Goal: Task Accomplishment & Management: Manage account settings

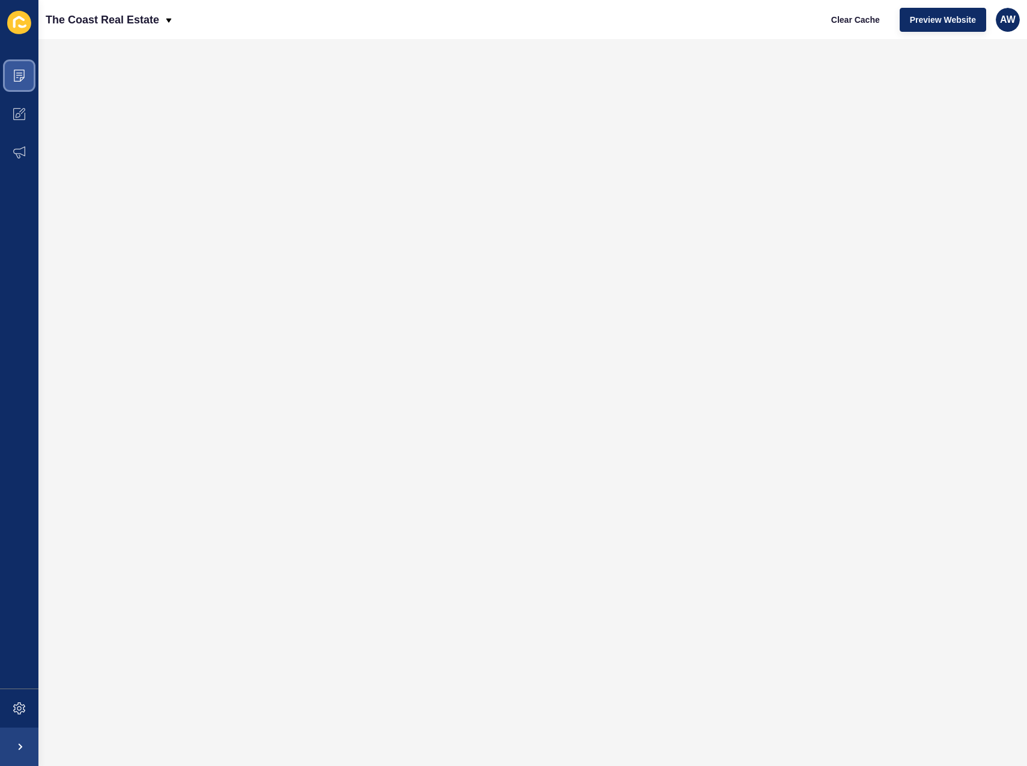
click at [19, 68] on span at bounding box center [19, 75] width 38 height 38
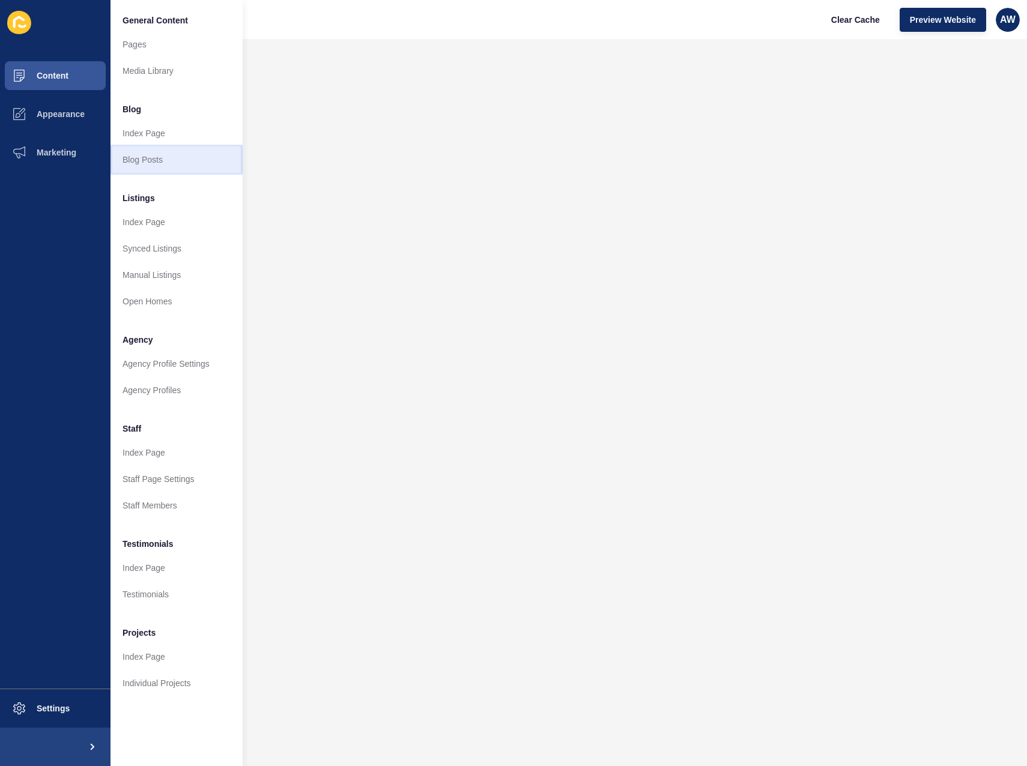
click at [160, 156] on link "Blog Posts" at bounding box center [176, 160] width 132 height 26
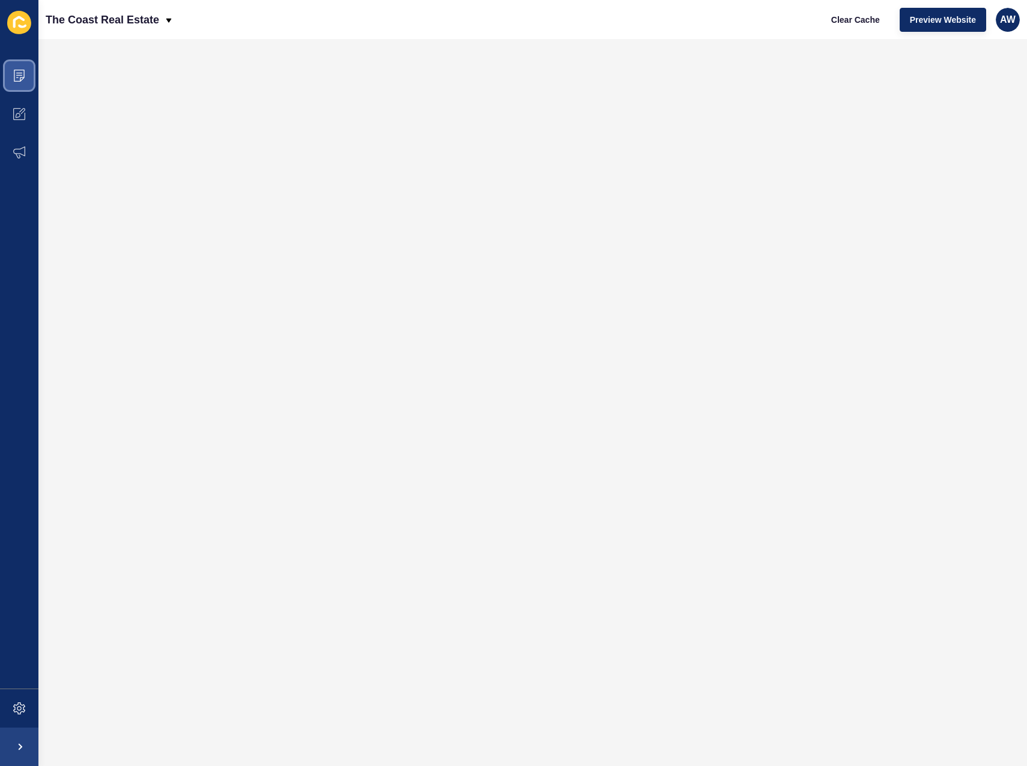
click at [23, 75] on icon at bounding box center [19, 76] width 12 height 12
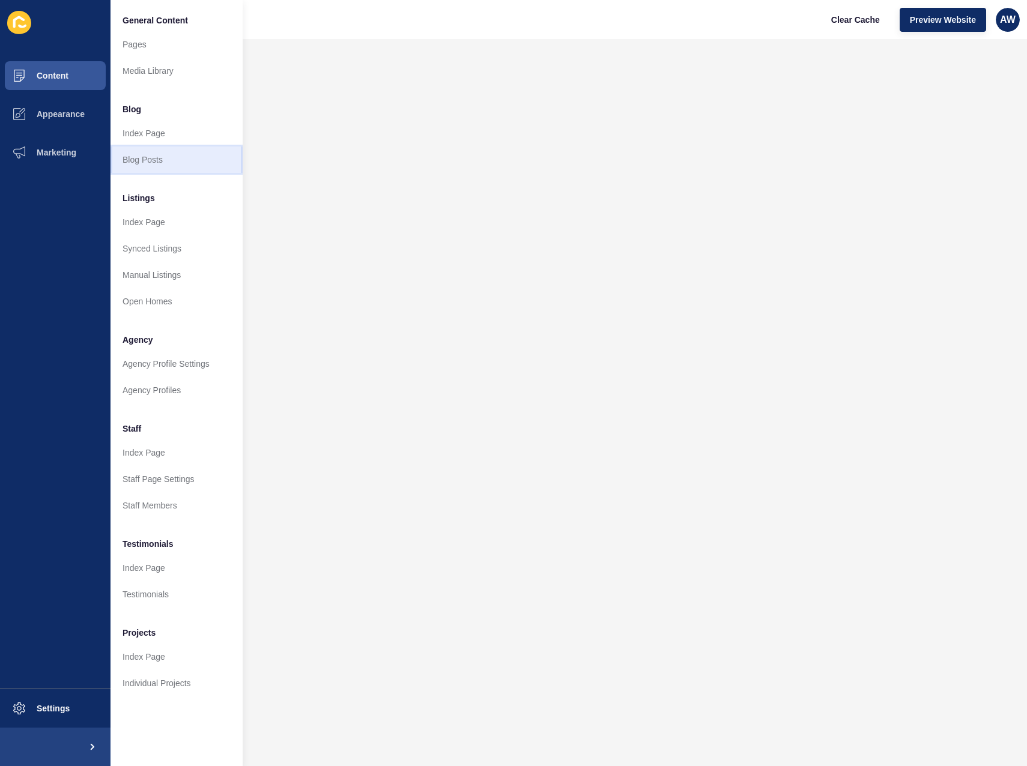
click at [163, 151] on link "Blog Posts" at bounding box center [176, 160] width 132 height 26
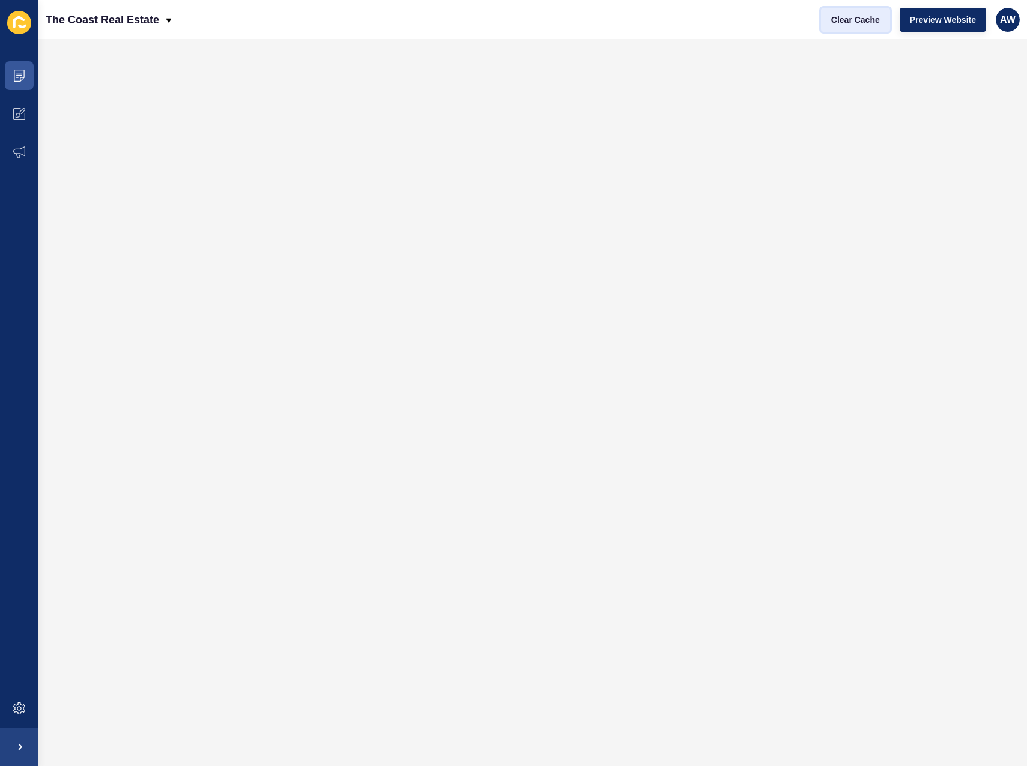
click at [868, 24] on span "Clear Cache" at bounding box center [855, 20] width 49 height 12
click at [832, 25] on span "Clear Cache" at bounding box center [855, 20] width 49 height 12
click at [20, 81] on icon at bounding box center [19, 76] width 11 height 12
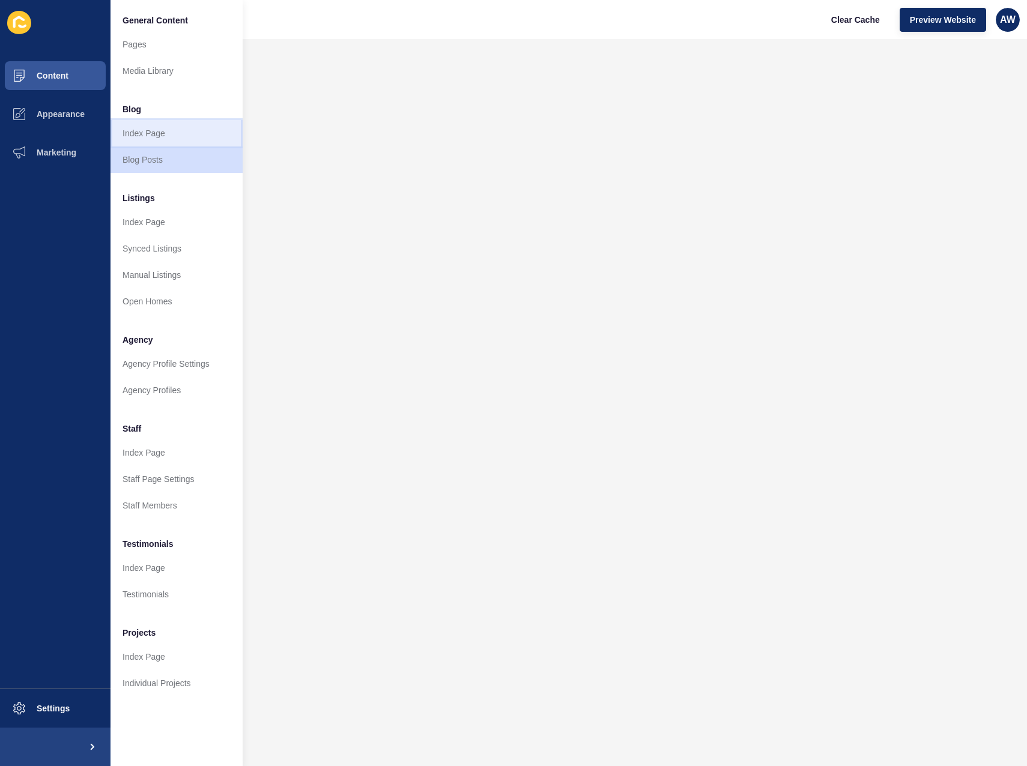
click at [166, 133] on link "Index Page" at bounding box center [176, 133] width 132 height 26
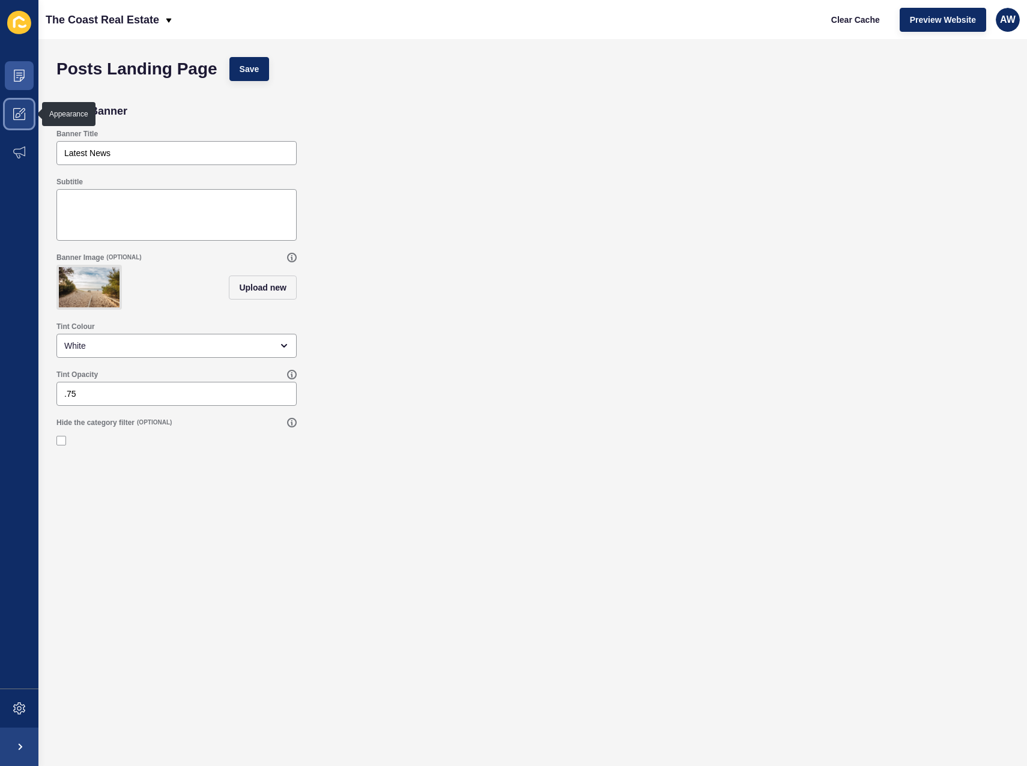
click at [16, 112] on icon at bounding box center [19, 114] width 12 height 12
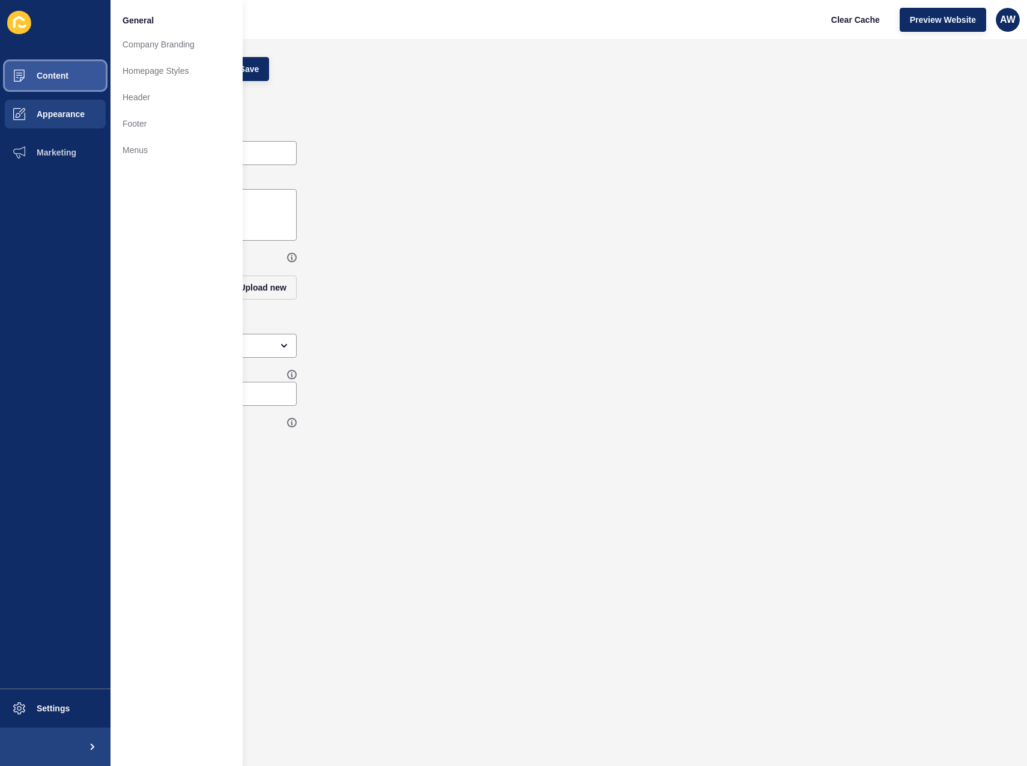
click at [61, 82] on button "Content" at bounding box center [55, 75] width 110 height 38
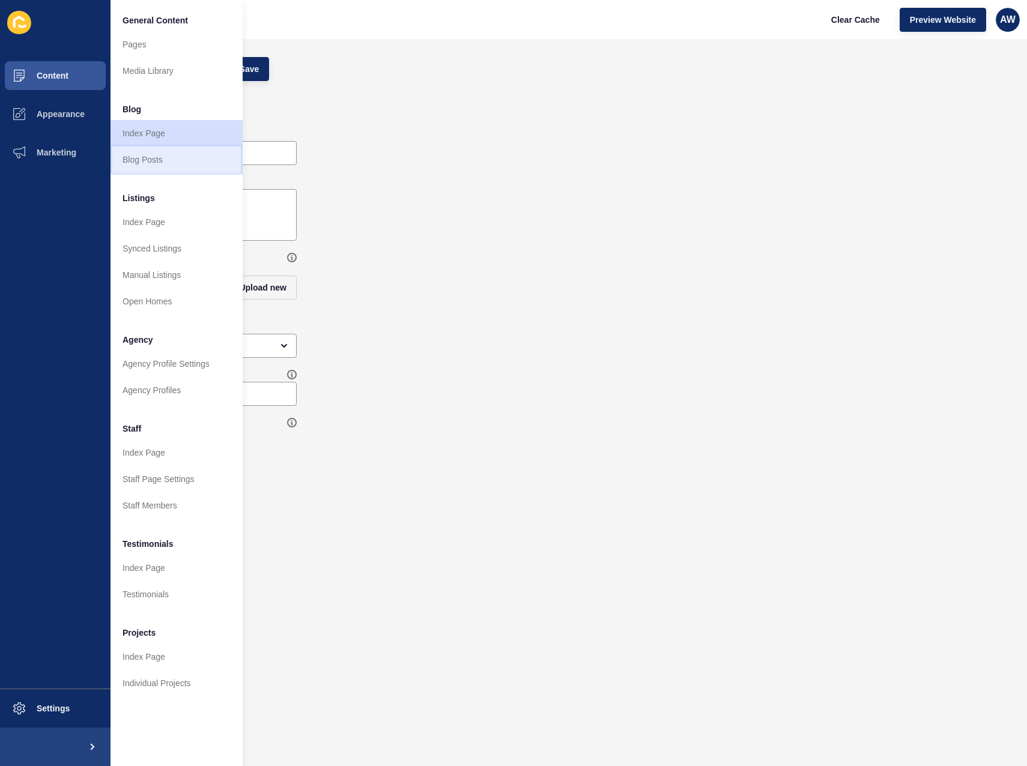
click at [156, 150] on link "Blog Posts" at bounding box center [176, 160] width 132 height 26
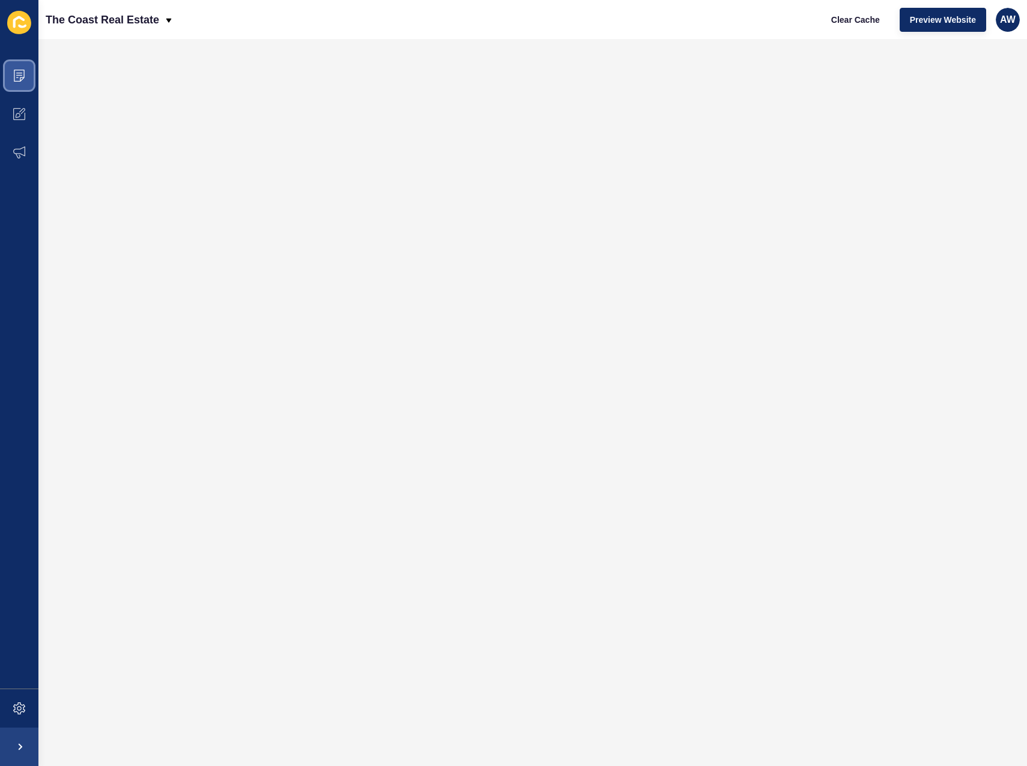
click at [25, 69] on span at bounding box center [19, 75] width 38 height 38
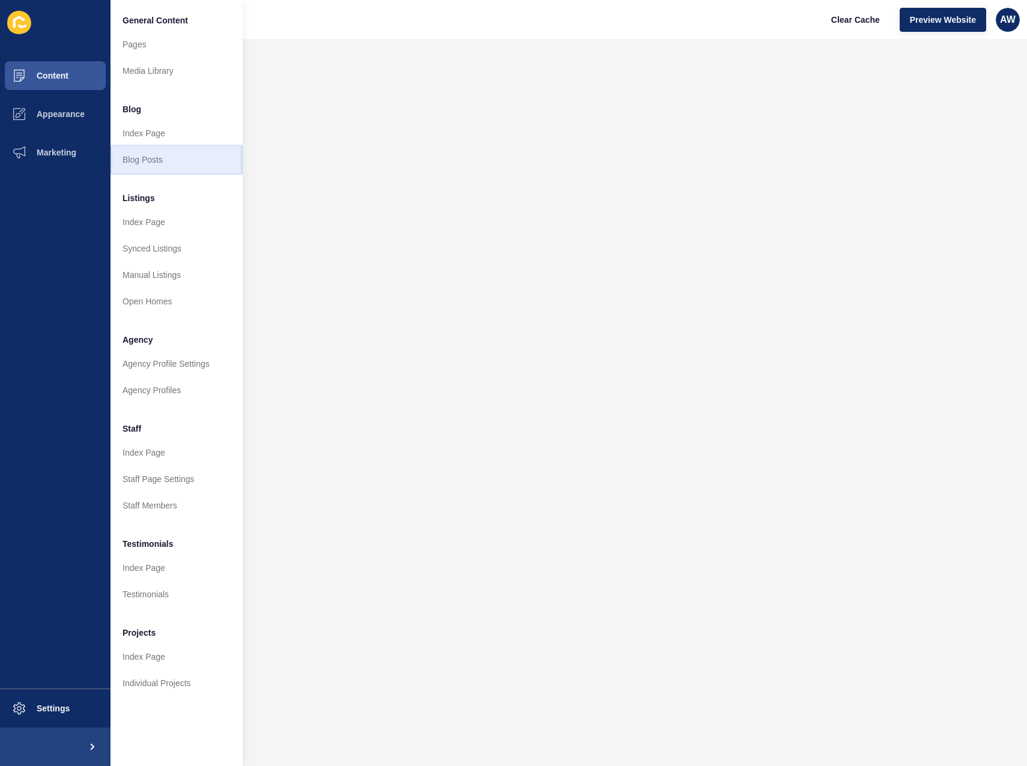
click at [163, 164] on link "Blog Posts" at bounding box center [176, 160] width 132 height 26
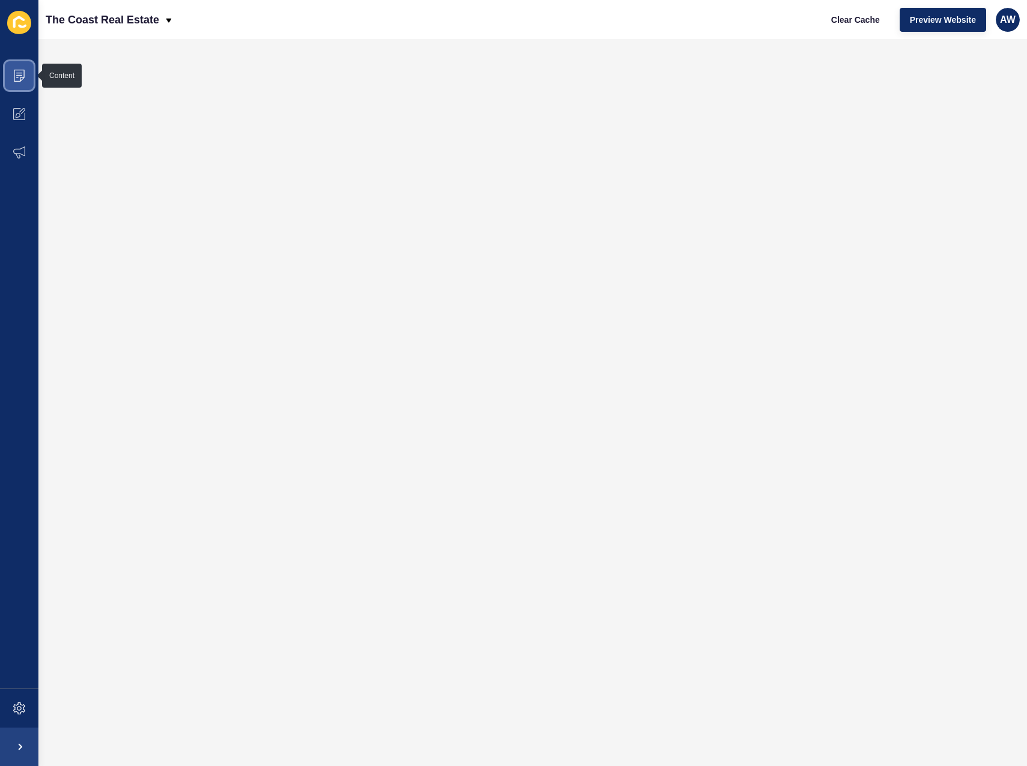
click at [26, 78] on span at bounding box center [19, 75] width 38 height 38
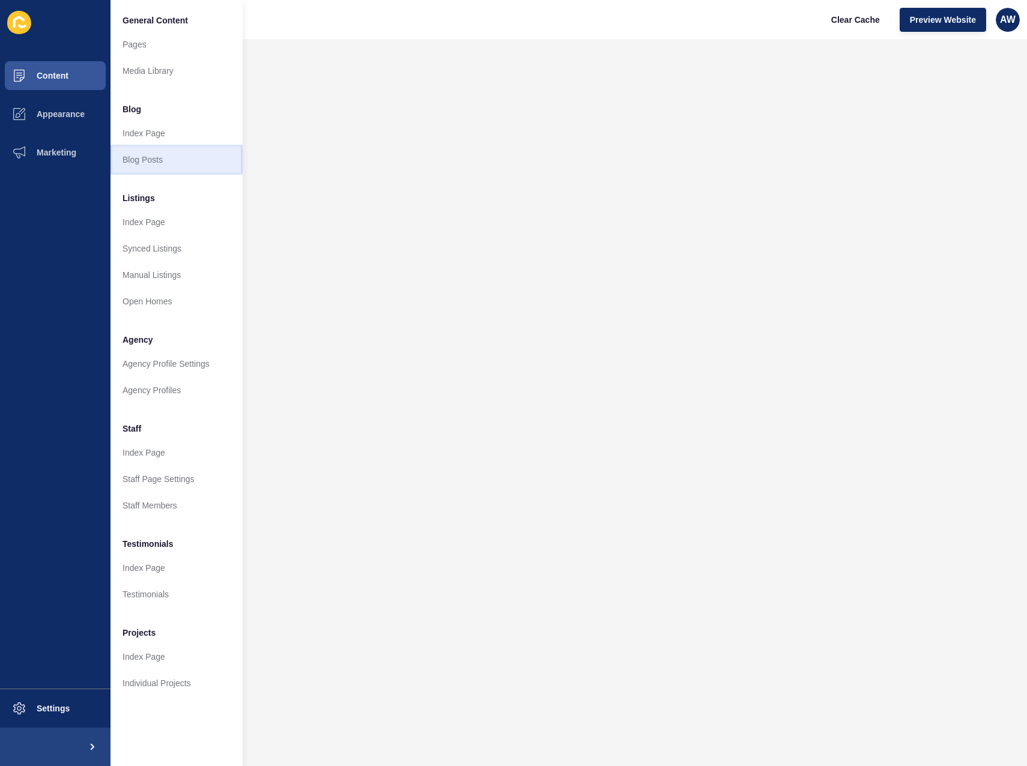
click at [143, 156] on link "Blog Posts" at bounding box center [176, 160] width 132 height 26
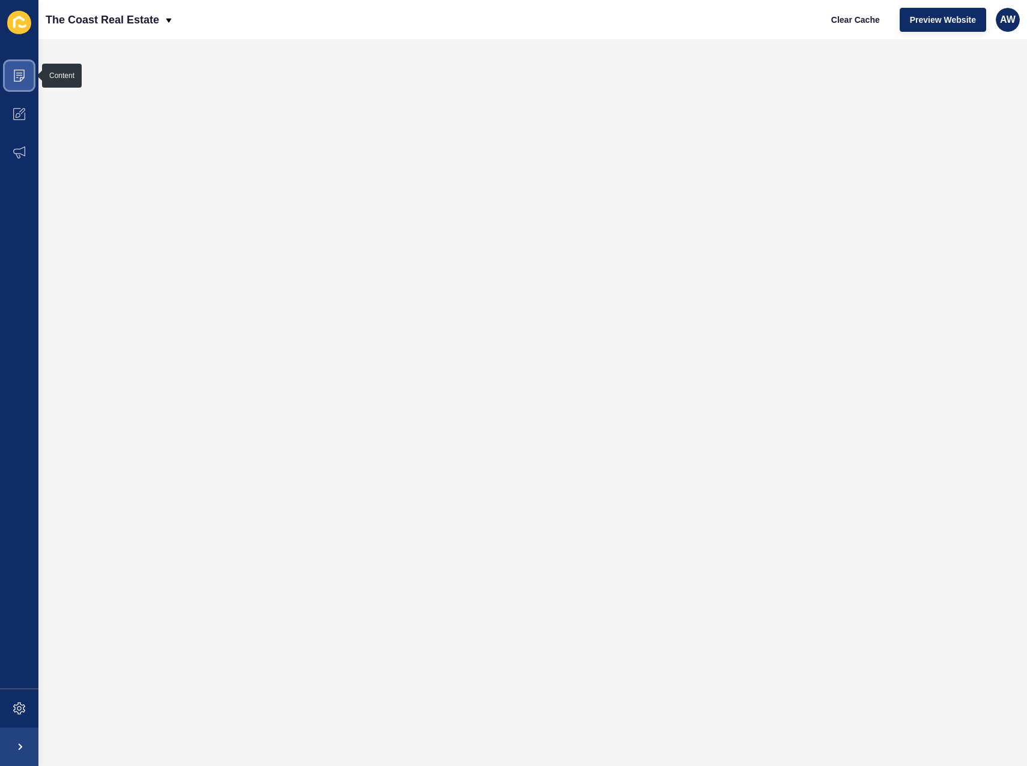
click at [20, 82] on span at bounding box center [19, 75] width 38 height 38
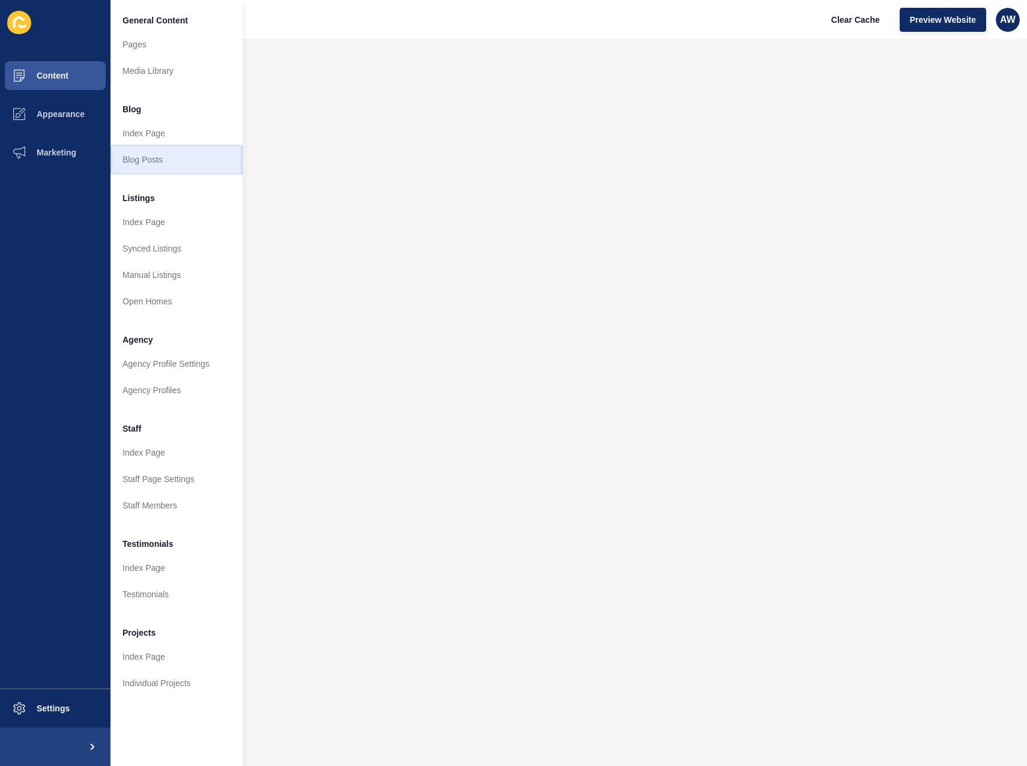
click at [145, 158] on link "Blog Posts" at bounding box center [176, 160] width 132 height 26
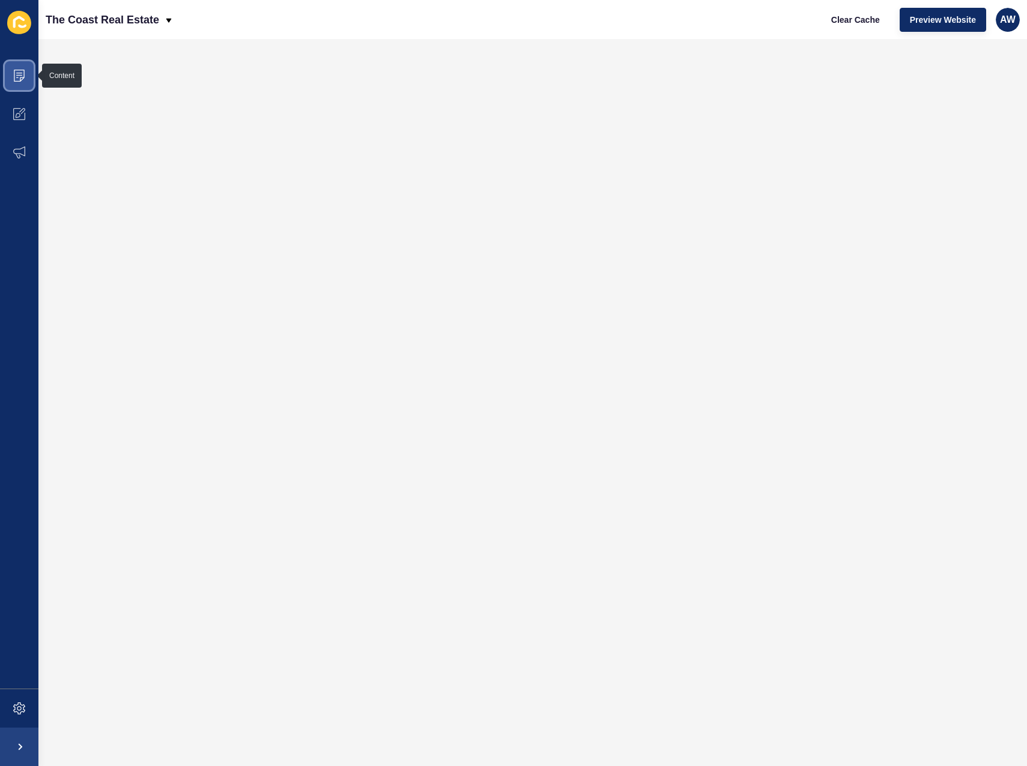
click at [23, 81] on icon at bounding box center [19, 76] width 12 height 12
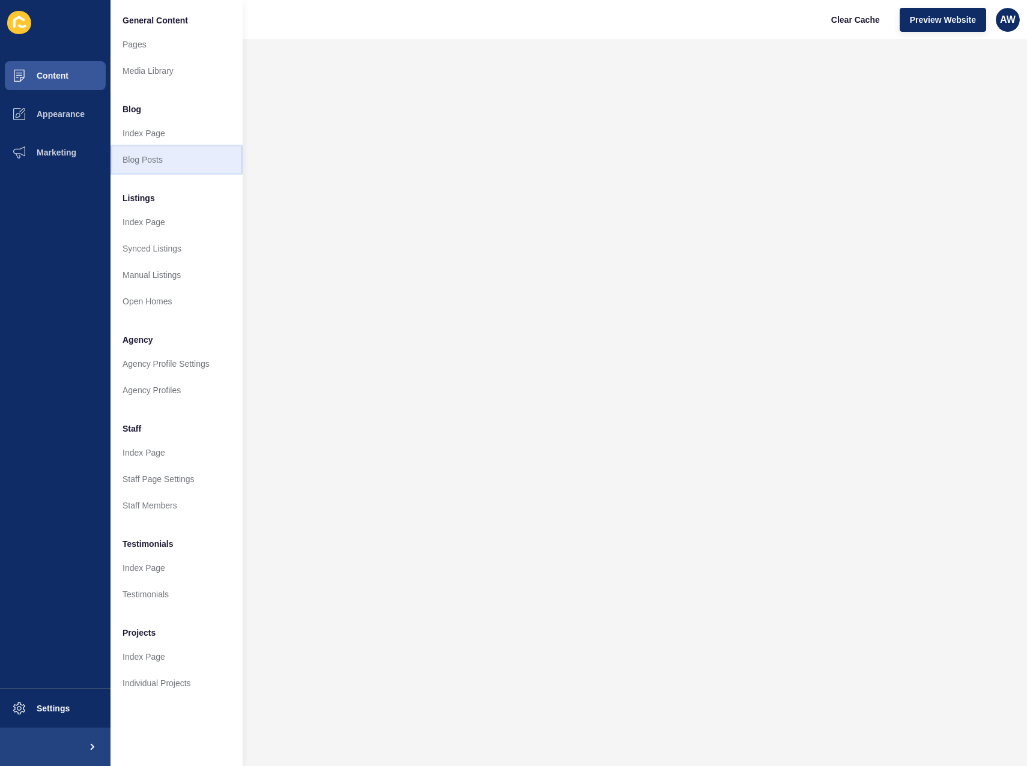
click at [141, 158] on link "Blog Posts" at bounding box center [176, 160] width 132 height 26
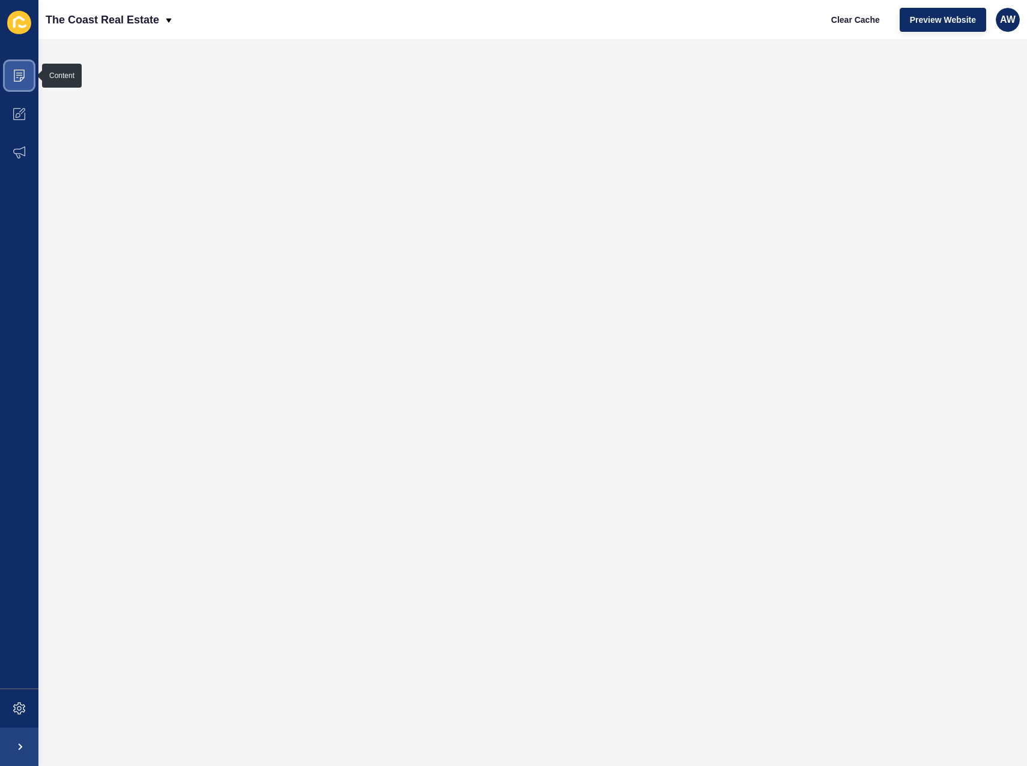
click at [22, 77] on icon at bounding box center [19, 76] width 12 height 12
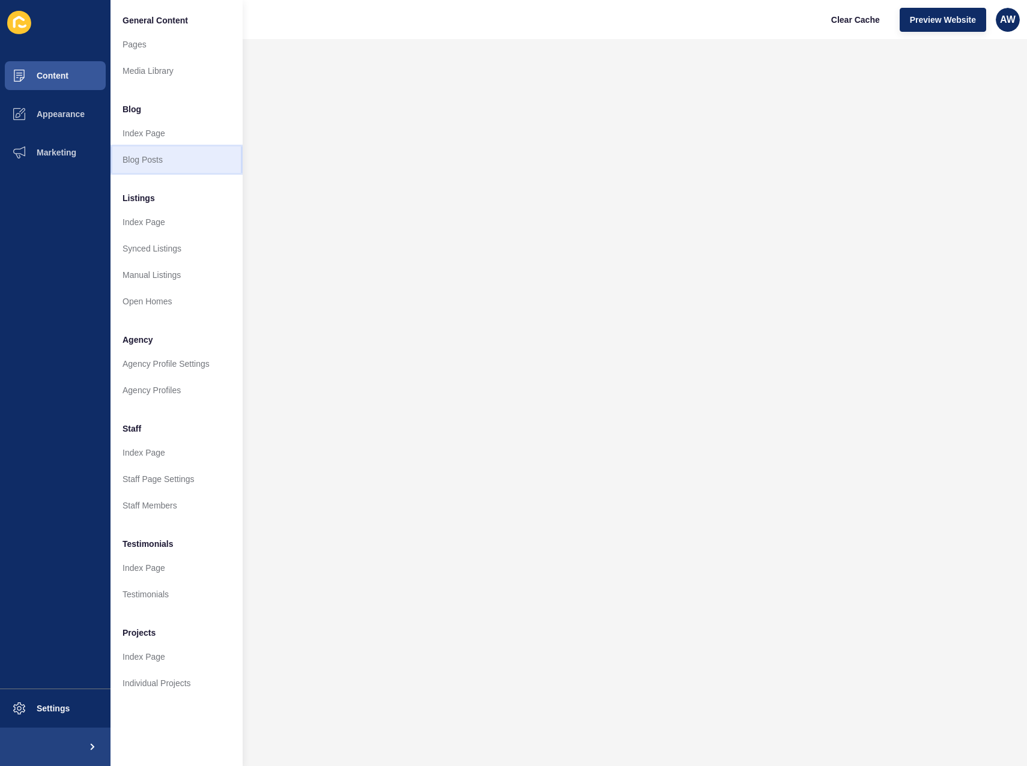
click at [177, 160] on link "Blog Posts" at bounding box center [176, 160] width 132 height 26
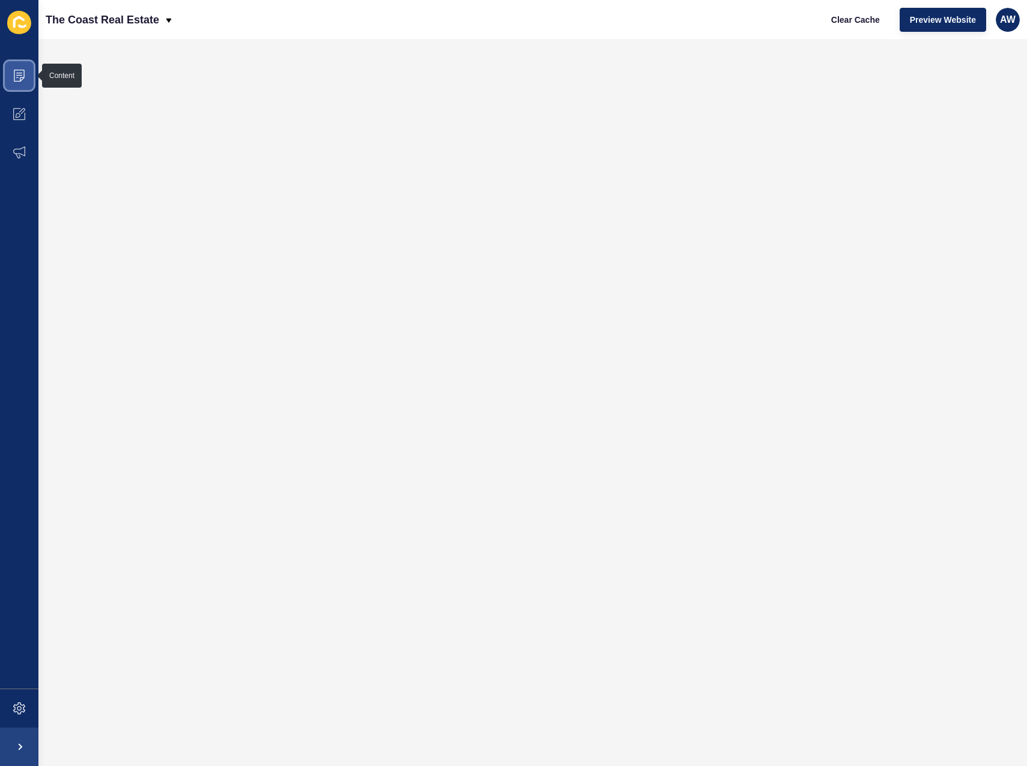
click at [15, 82] on span at bounding box center [19, 75] width 38 height 38
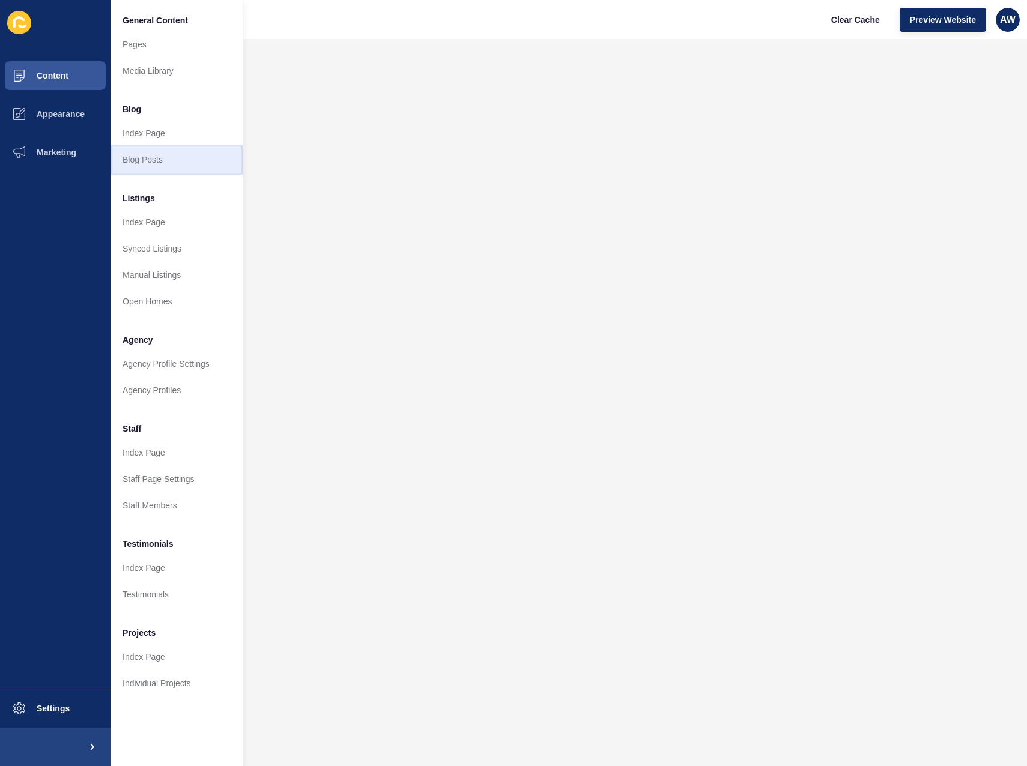
click at [144, 150] on link "Blog Posts" at bounding box center [176, 160] width 132 height 26
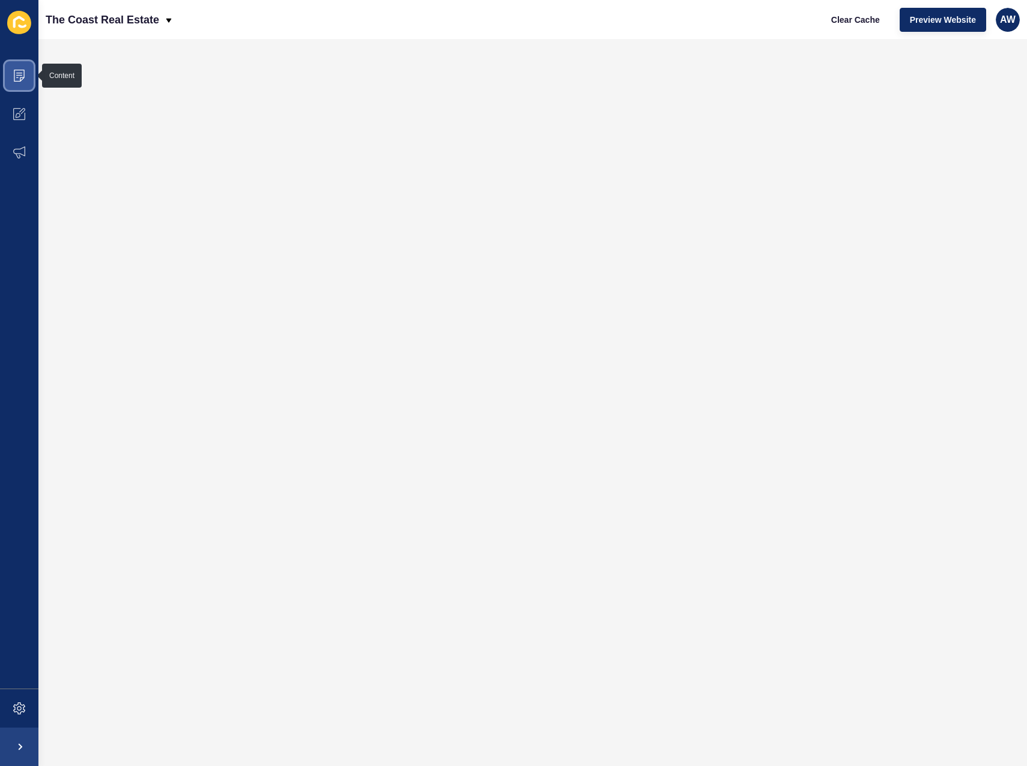
click at [28, 77] on span at bounding box center [19, 75] width 38 height 38
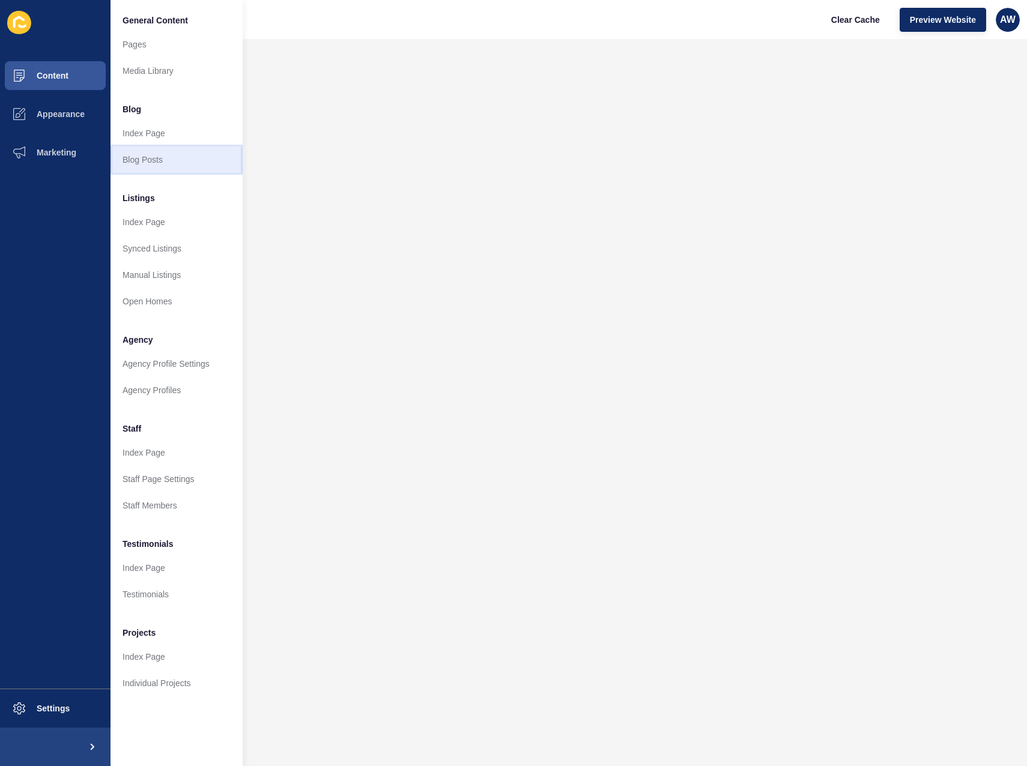
click at [152, 157] on link "Blog Posts" at bounding box center [176, 160] width 132 height 26
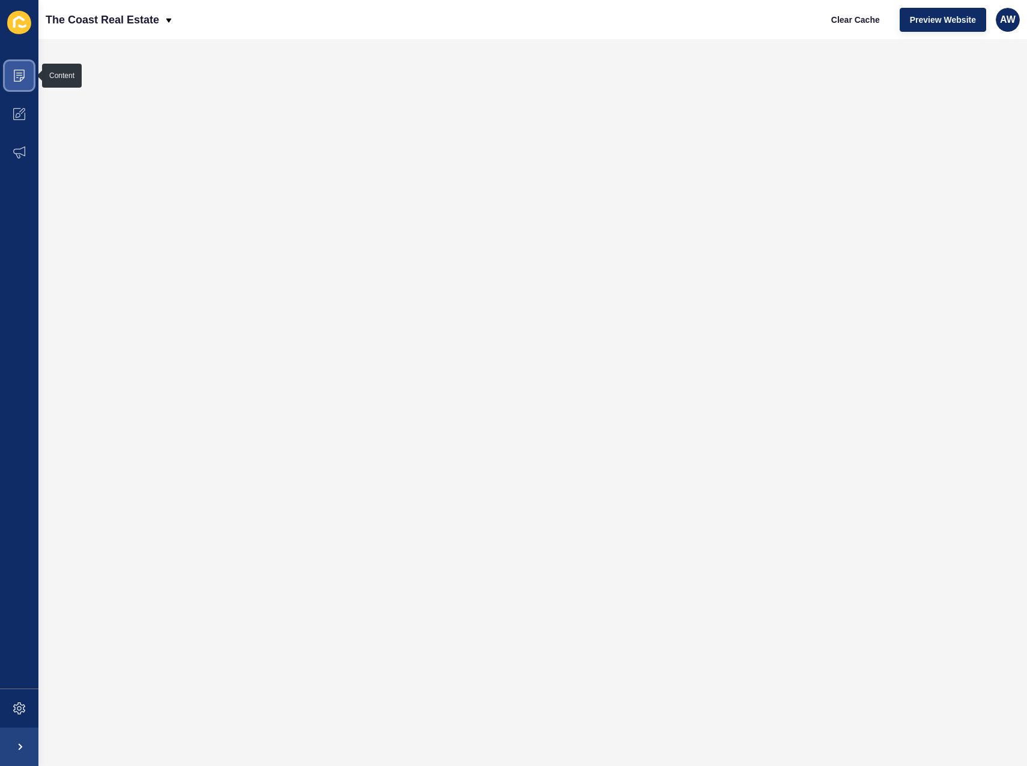
click at [19, 78] on icon at bounding box center [19, 76] width 12 height 12
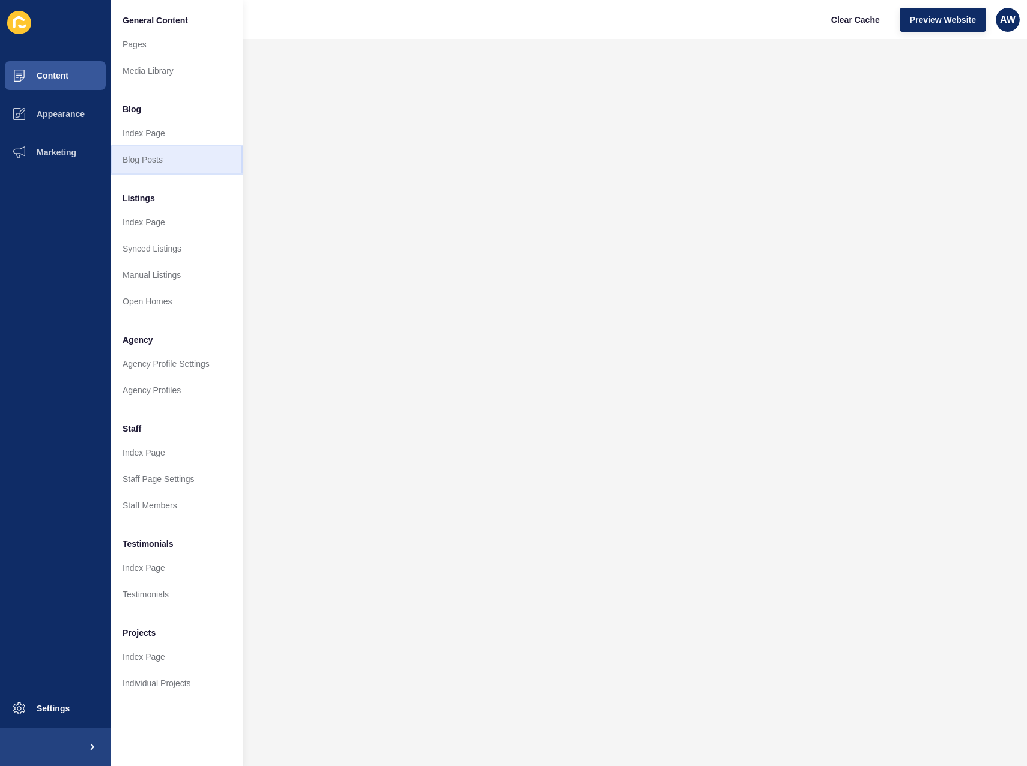
click at [135, 159] on link "Blog Posts" at bounding box center [176, 160] width 132 height 26
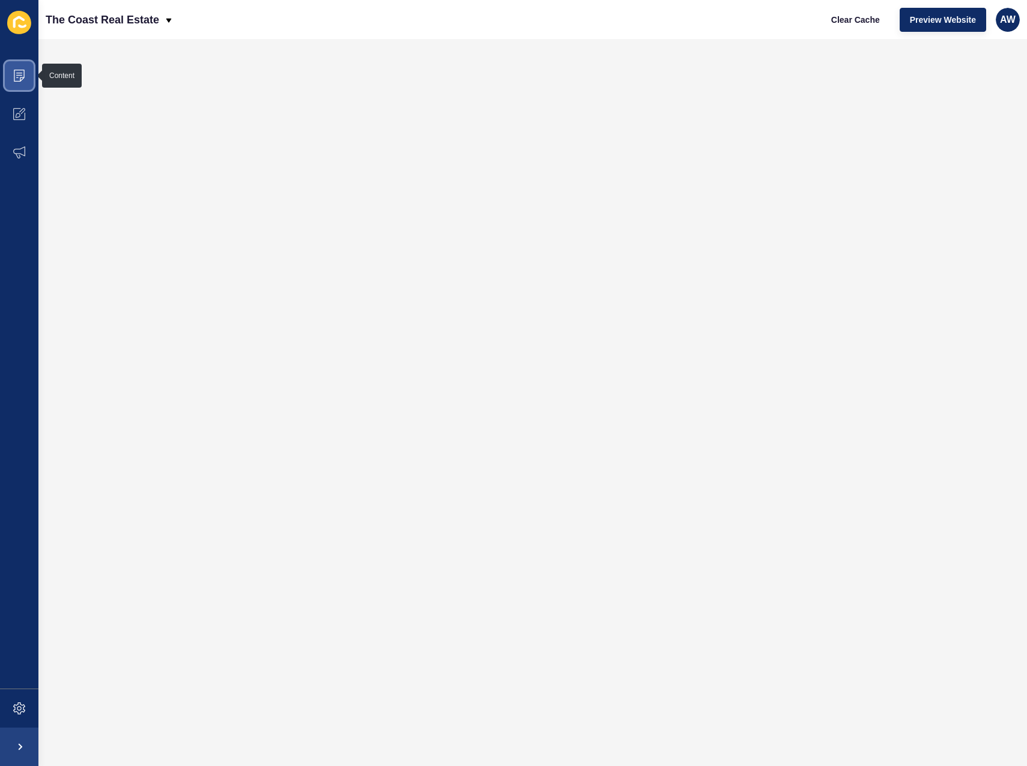
click at [27, 72] on span at bounding box center [19, 75] width 38 height 38
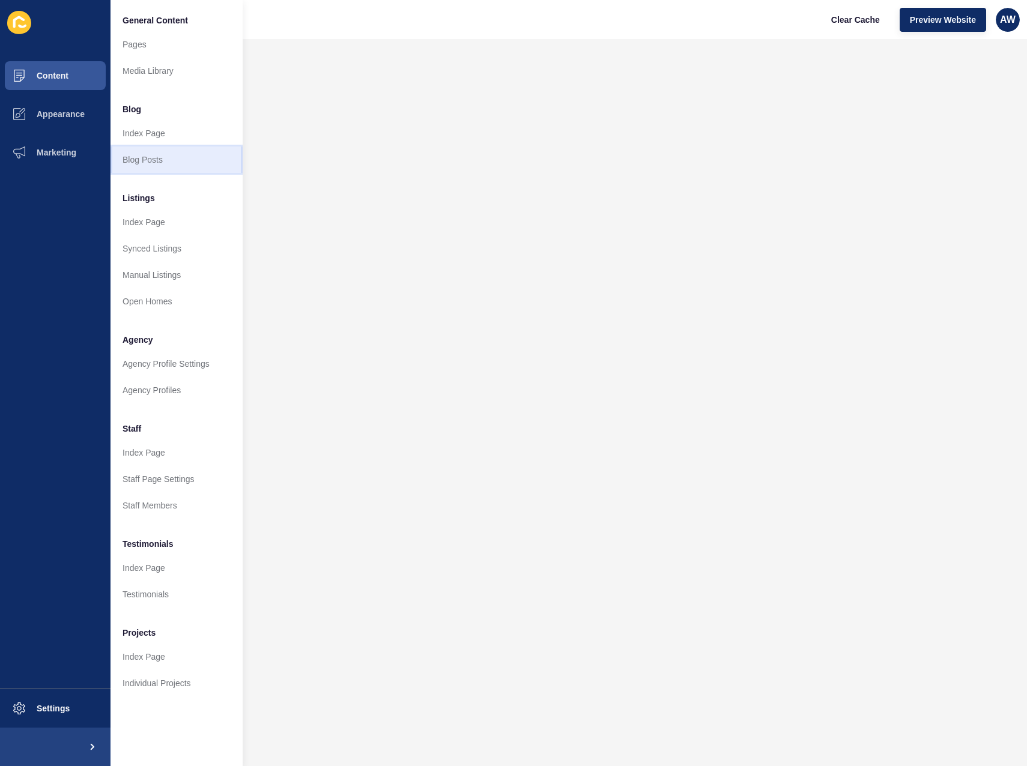
click at [151, 160] on link "Blog Posts" at bounding box center [176, 160] width 132 height 26
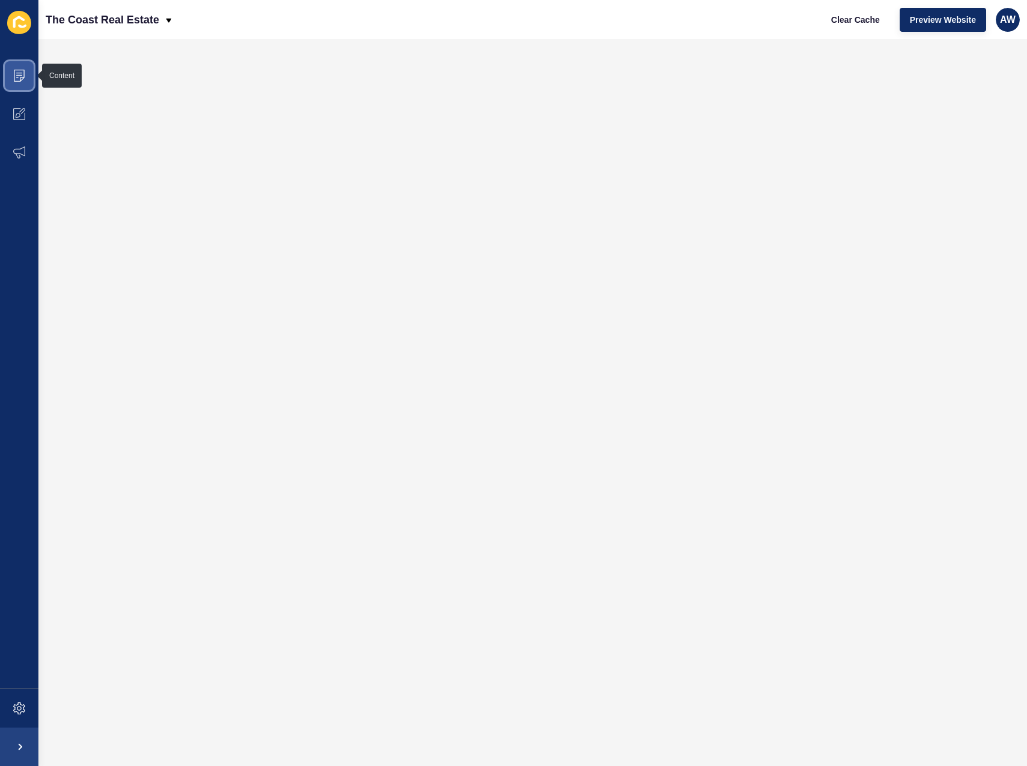
click at [23, 74] on icon at bounding box center [19, 76] width 12 height 12
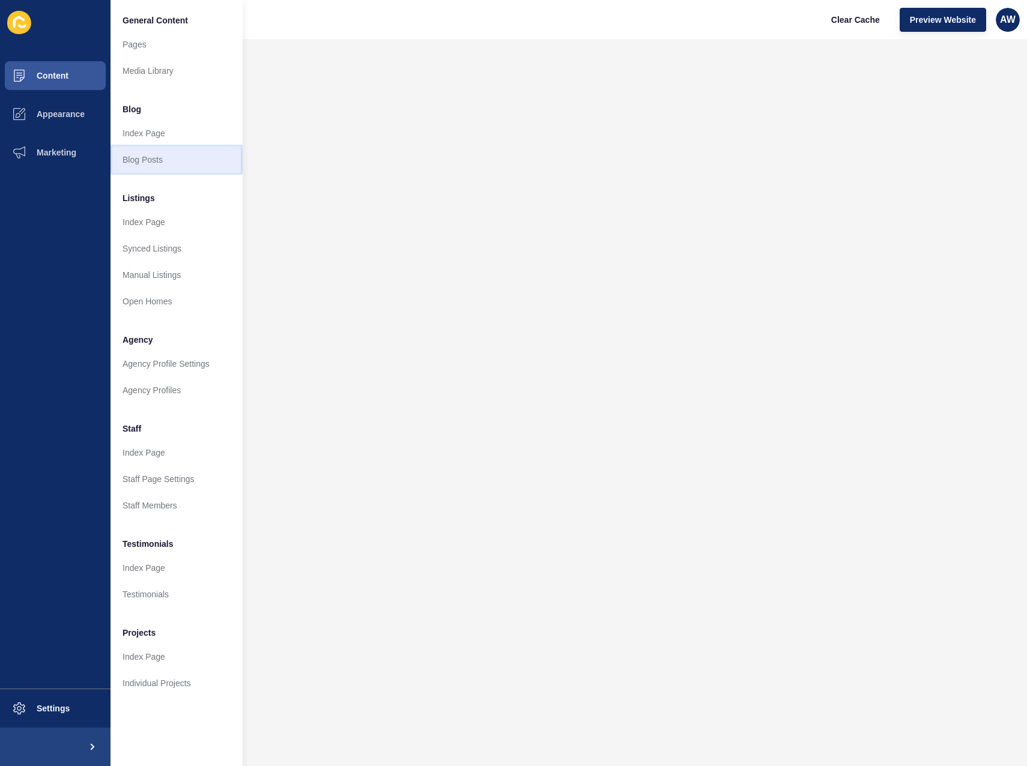
click at [138, 160] on link "Blog Posts" at bounding box center [176, 160] width 132 height 26
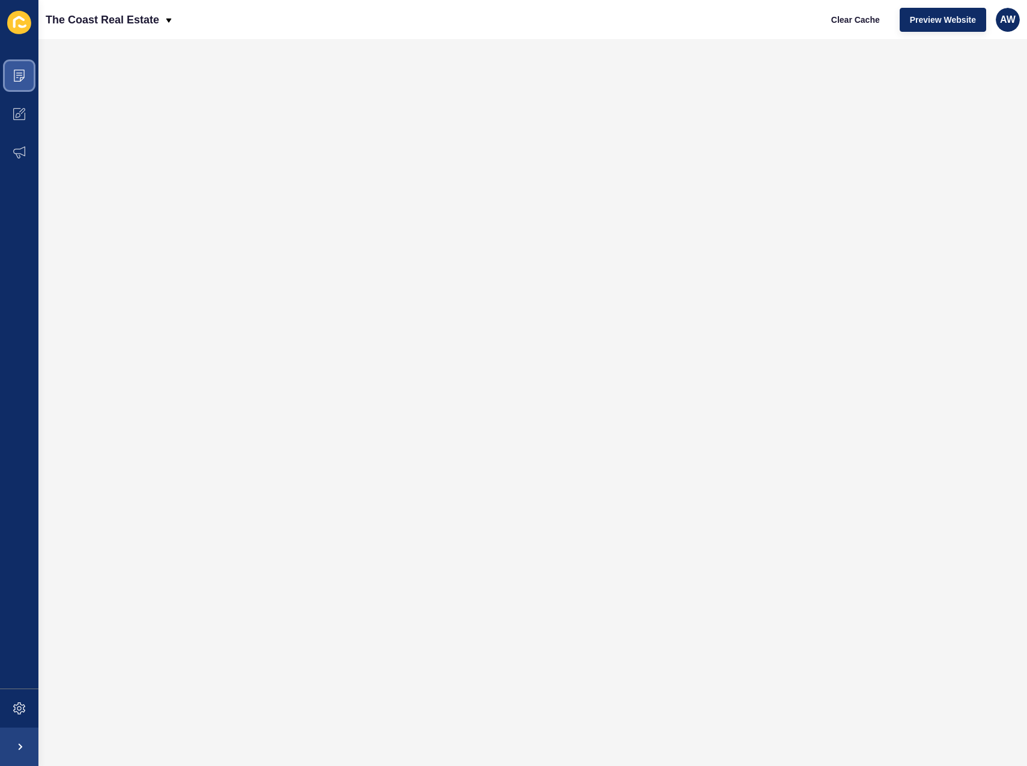
click at [23, 73] on icon at bounding box center [19, 76] width 12 height 12
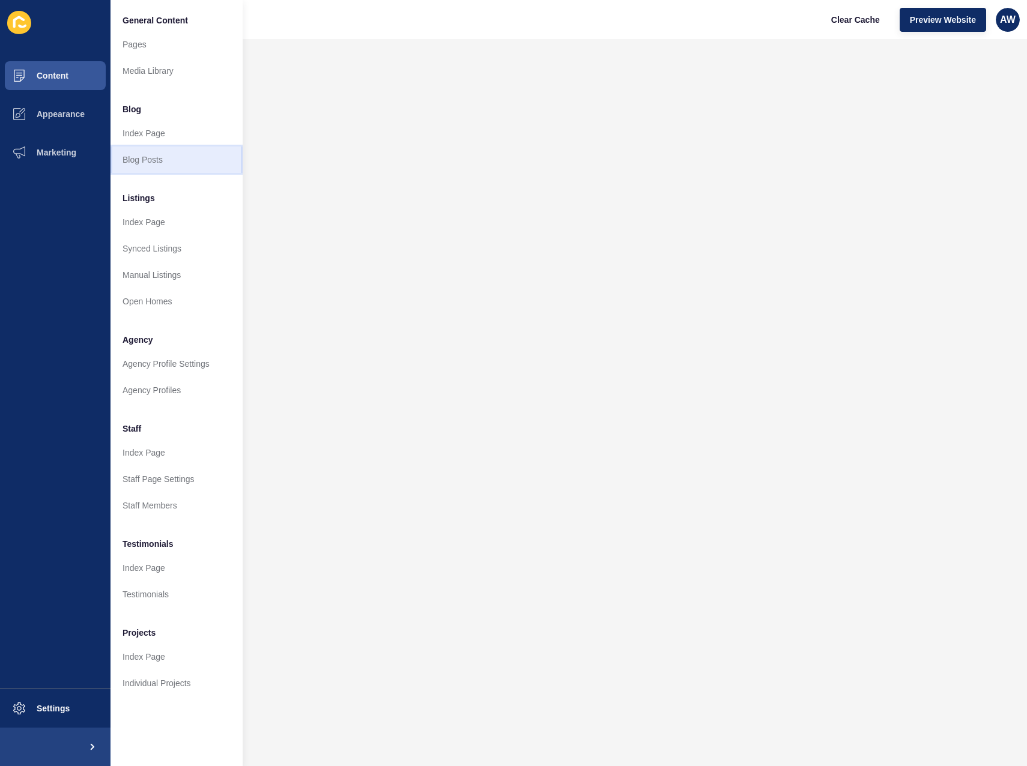
click at [133, 157] on link "Blog Posts" at bounding box center [176, 160] width 132 height 26
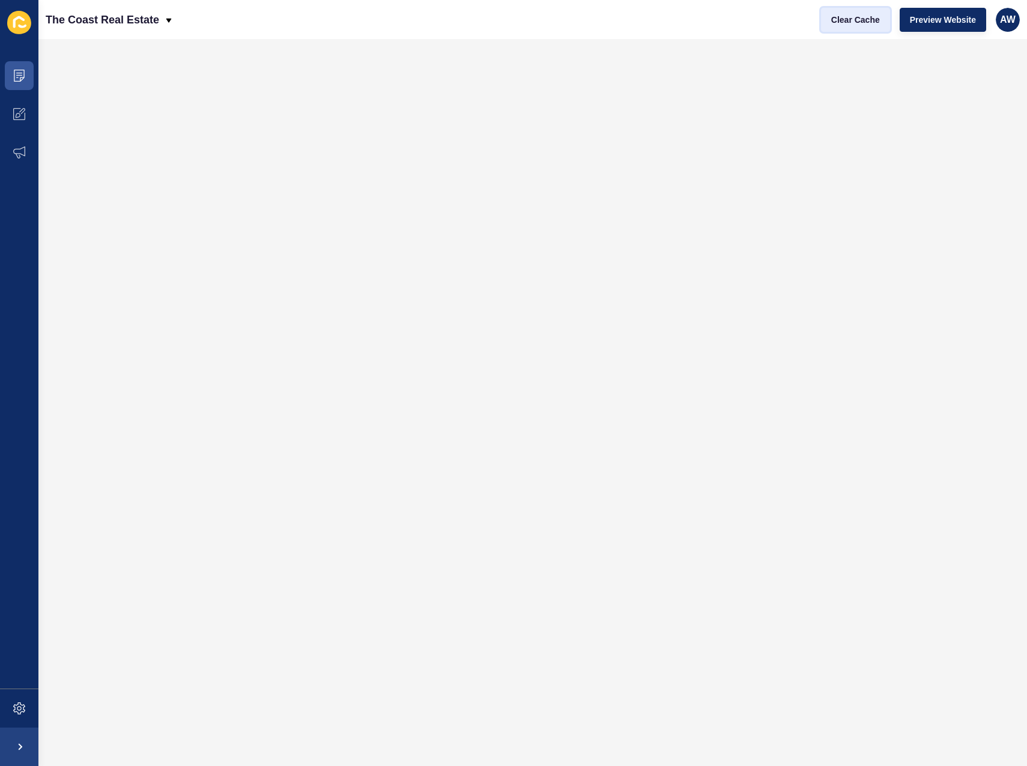
click at [866, 20] on span "Clear Cache" at bounding box center [855, 20] width 49 height 12
click at [22, 81] on icon at bounding box center [19, 76] width 12 height 12
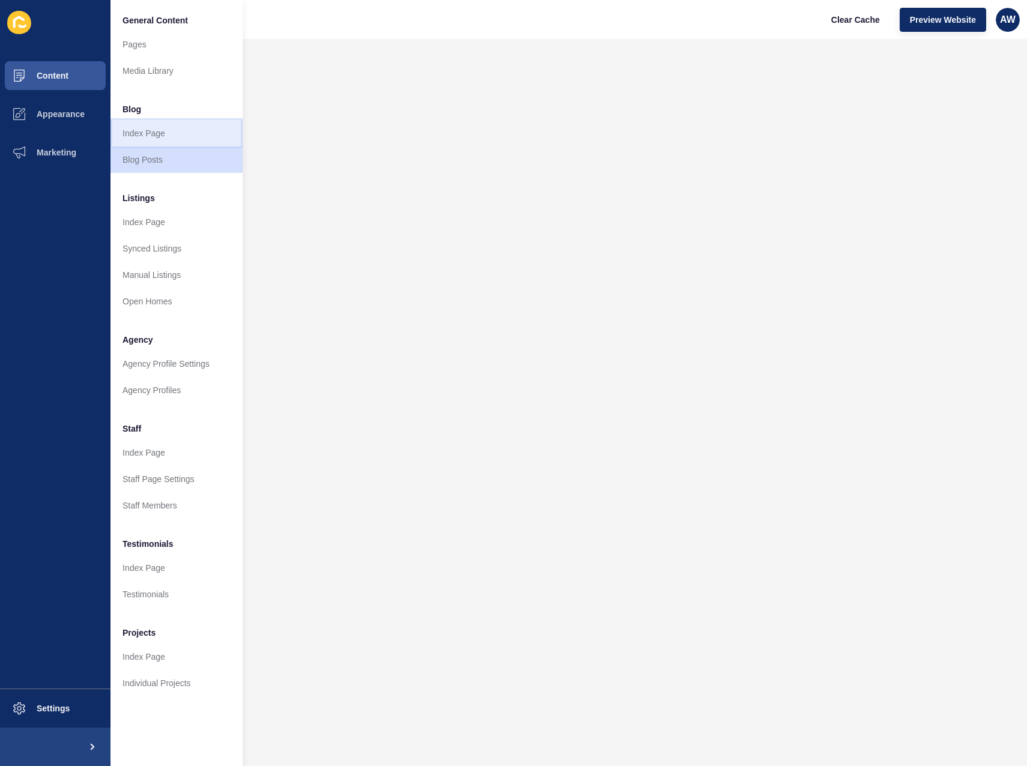
click at [153, 134] on link "Index Page" at bounding box center [176, 133] width 132 height 26
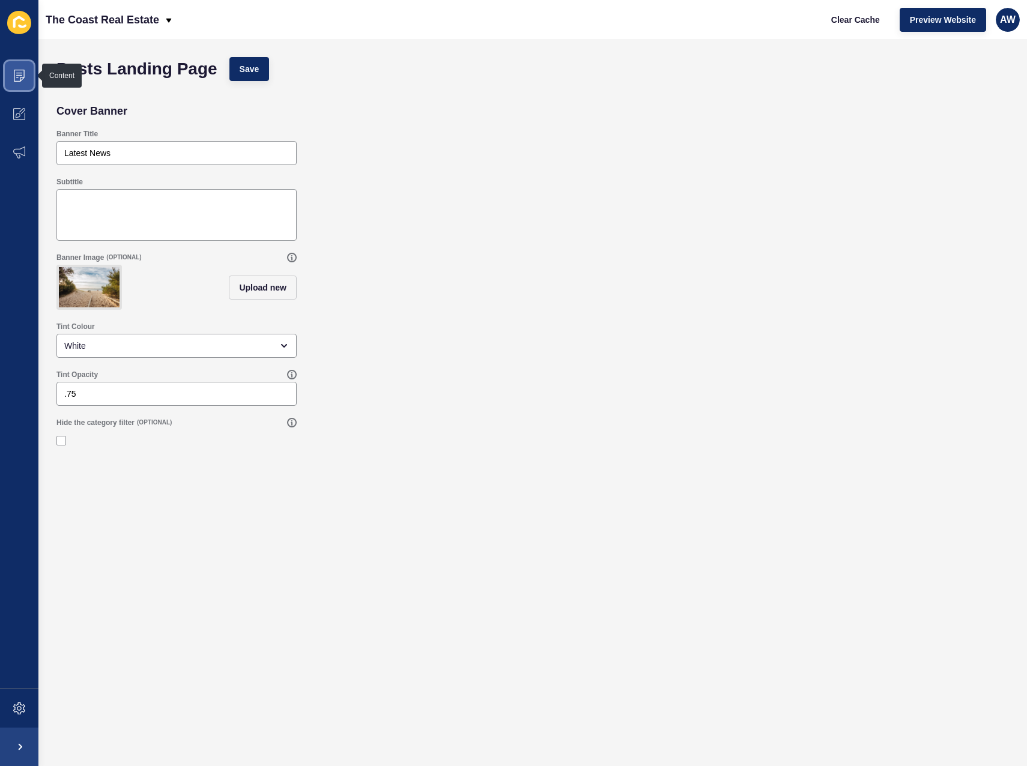
click at [22, 76] on icon at bounding box center [19, 76] width 12 height 12
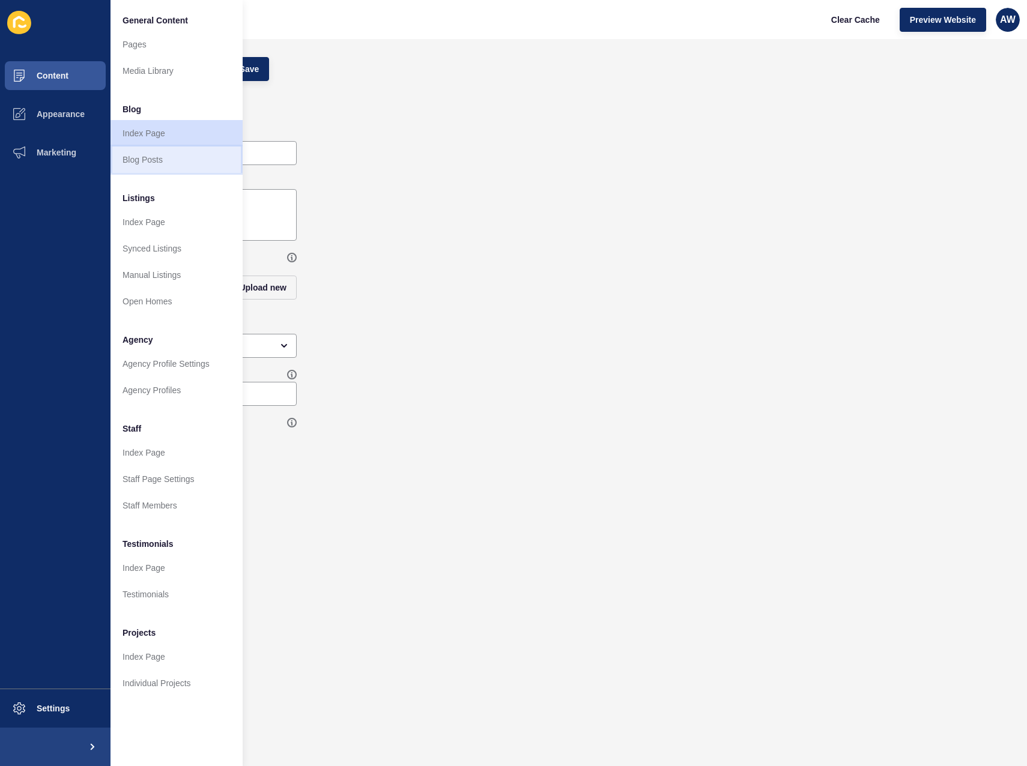
click at [153, 160] on link "Blog Posts" at bounding box center [176, 160] width 132 height 26
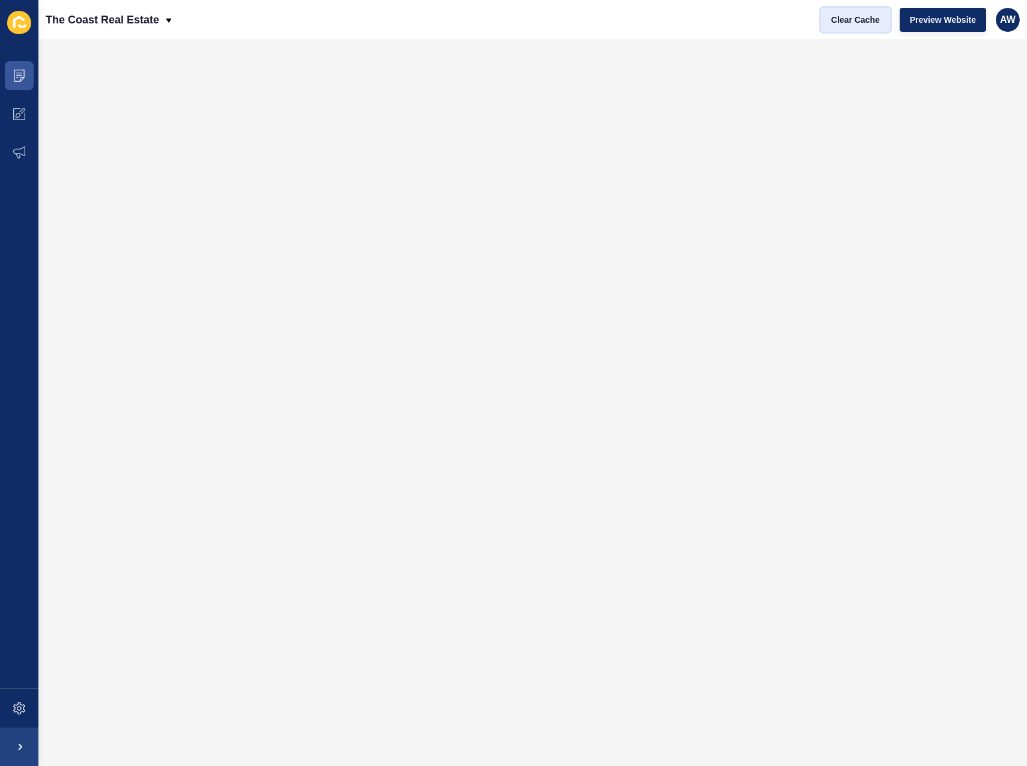
click at [874, 19] on span "Clear Cache" at bounding box center [855, 20] width 49 height 12
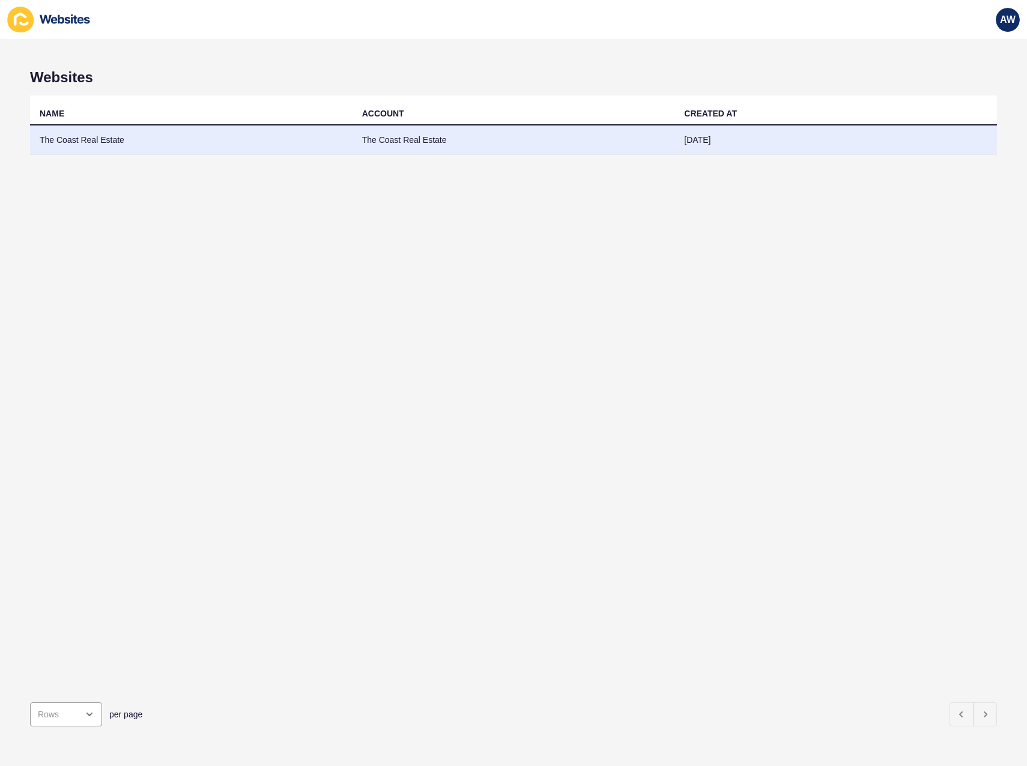
click at [115, 150] on td "The Coast Real Estate" at bounding box center [191, 139] width 322 height 29
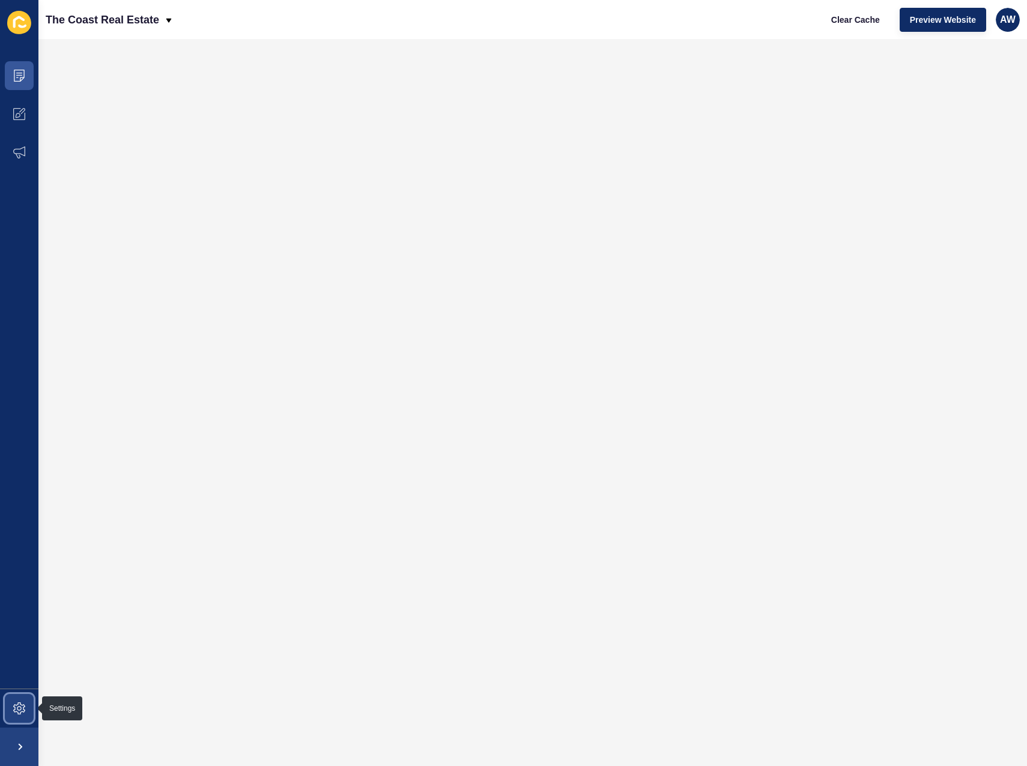
click at [22, 705] on icon at bounding box center [19, 709] width 12 height 12
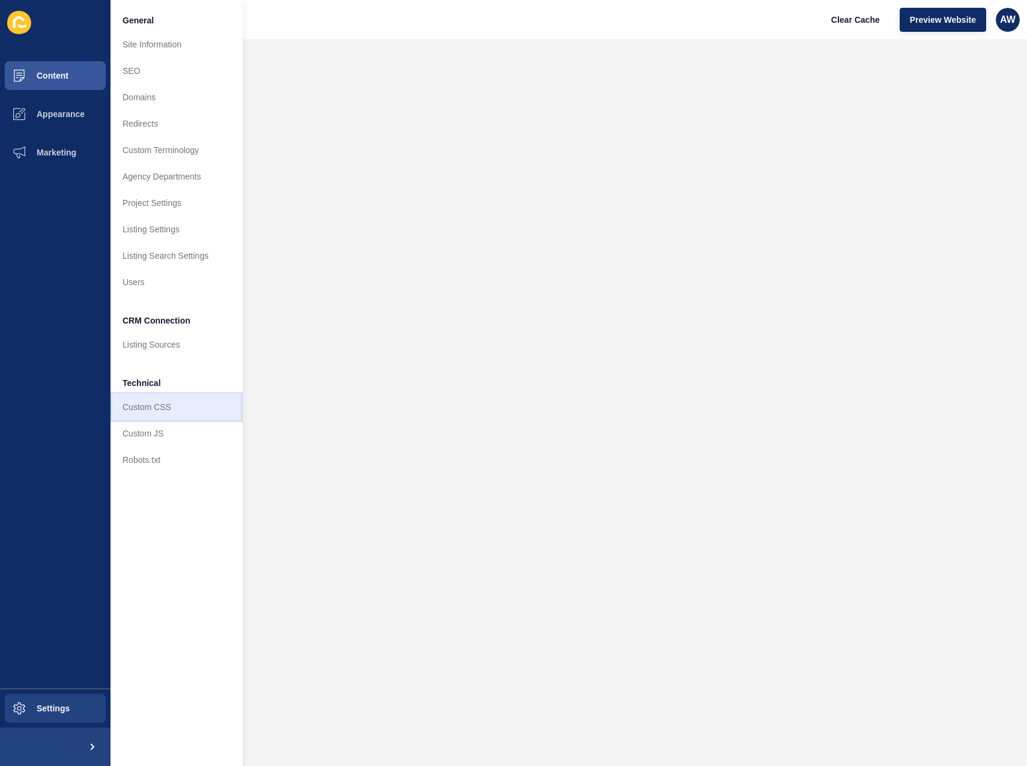
click at [162, 414] on link "Custom CSS" at bounding box center [176, 407] width 132 height 26
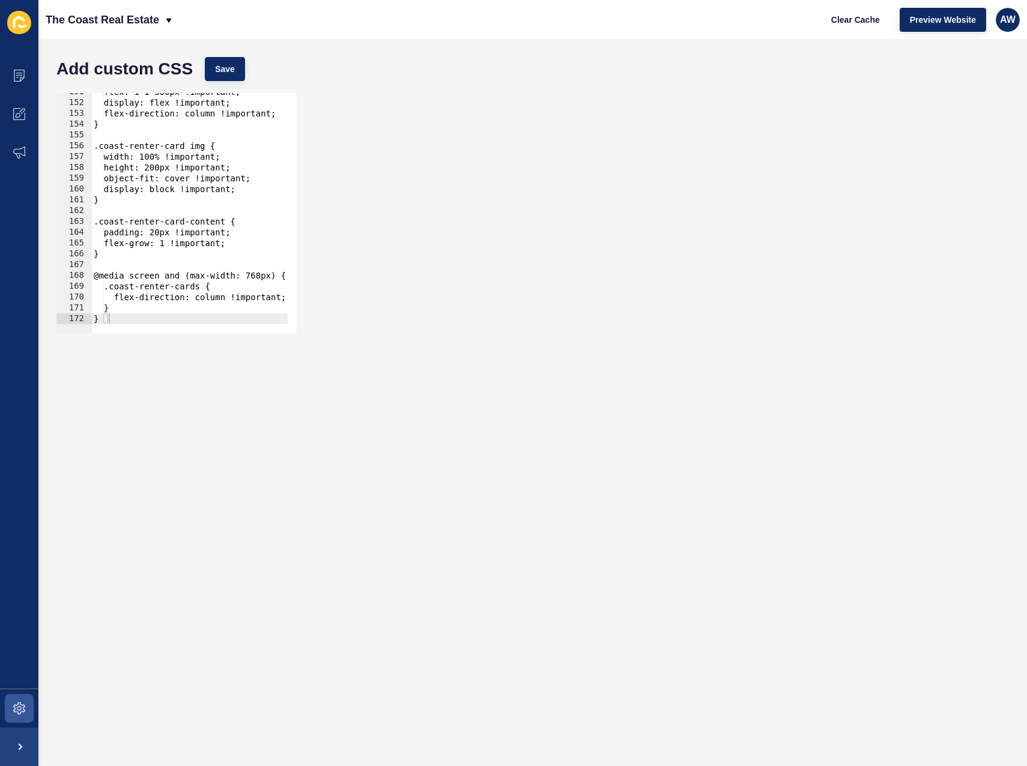
scroll to position [1628, 0]
click at [153, 323] on div at bounding box center [502, 327] width 822 height 12
click at [152, 322] on div at bounding box center [502, 327] width 822 height 12
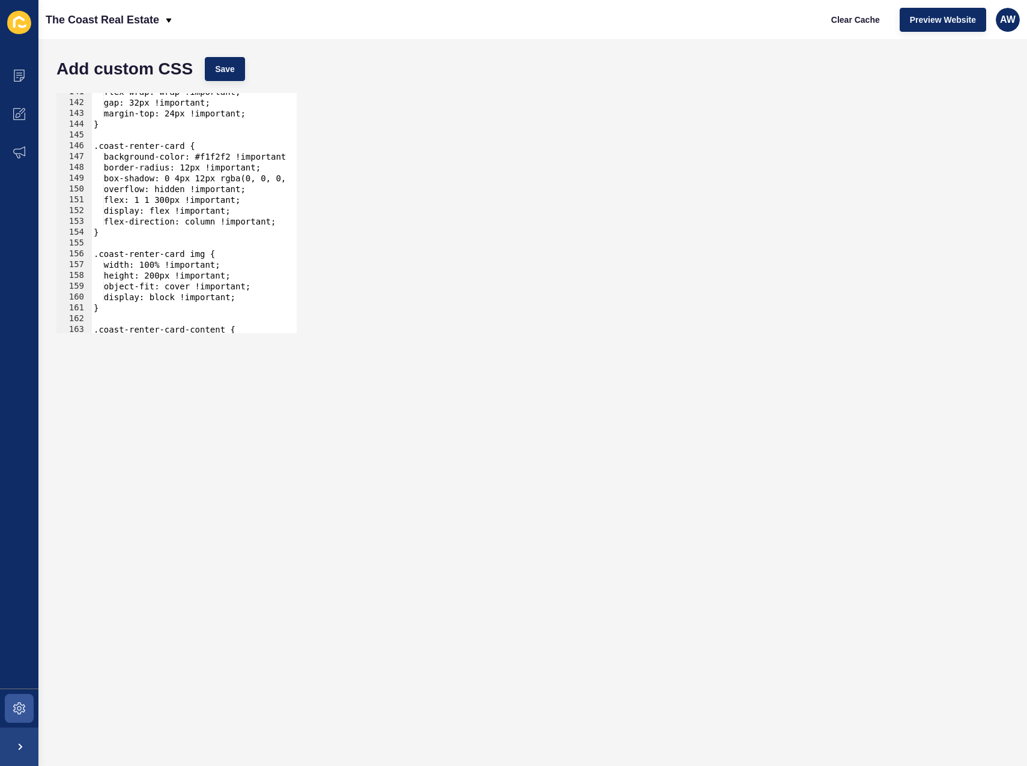
type textarea "}"
click at [153, 306] on div "flex-wrap: wrap !important; gap: 32px !important; margin-top: 24px !important; …" at bounding box center [502, 212] width 822 height 253
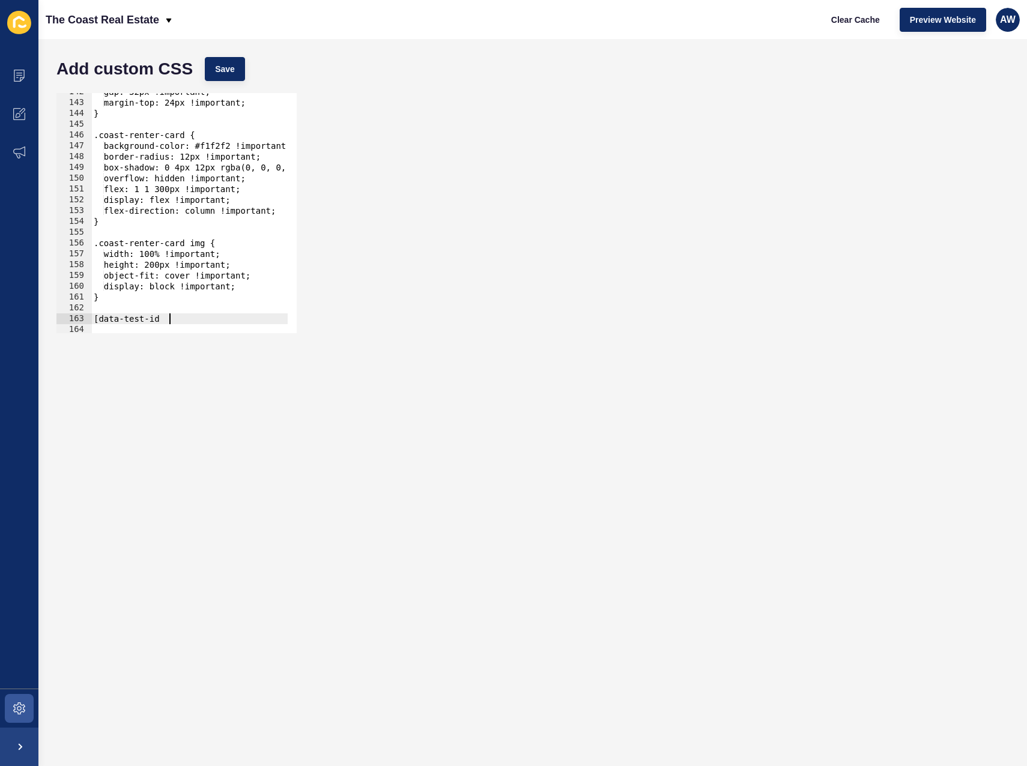
scroll to position [0, 5]
click at [193, 319] on div "gap: 32px !important; margin-top: 24px !important; } .coast-renter-card { backg…" at bounding box center [502, 212] width 822 height 253
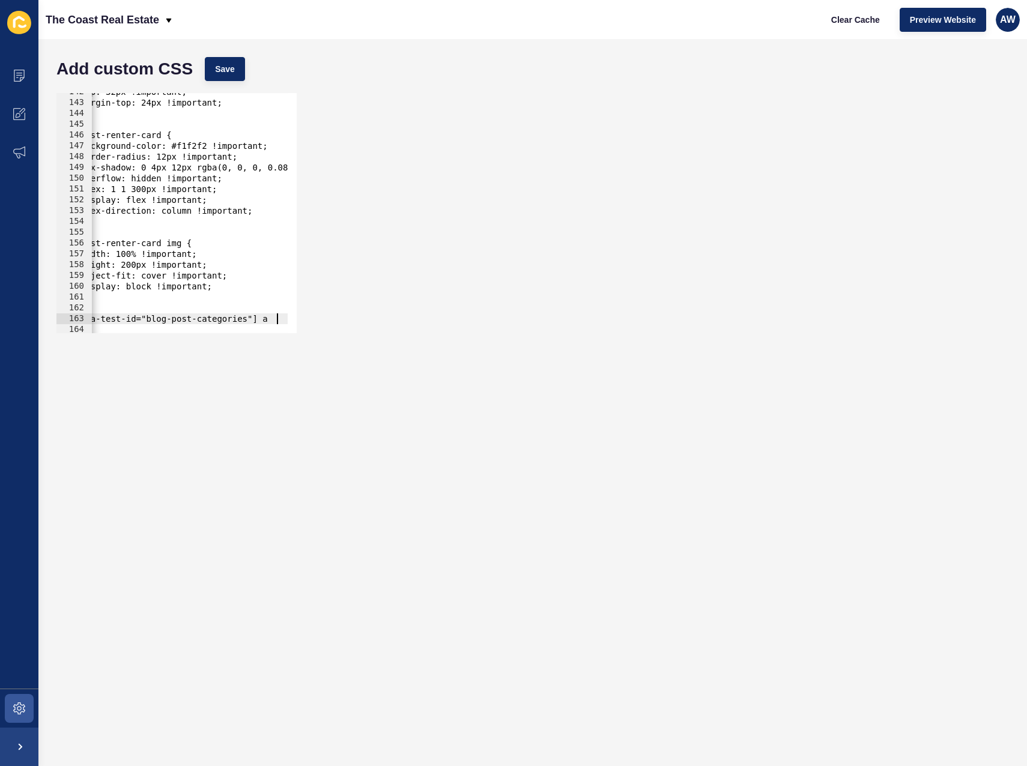
scroll to position [0, 14]
type textarea "[data-test-id="blog-post-categories"] a {"
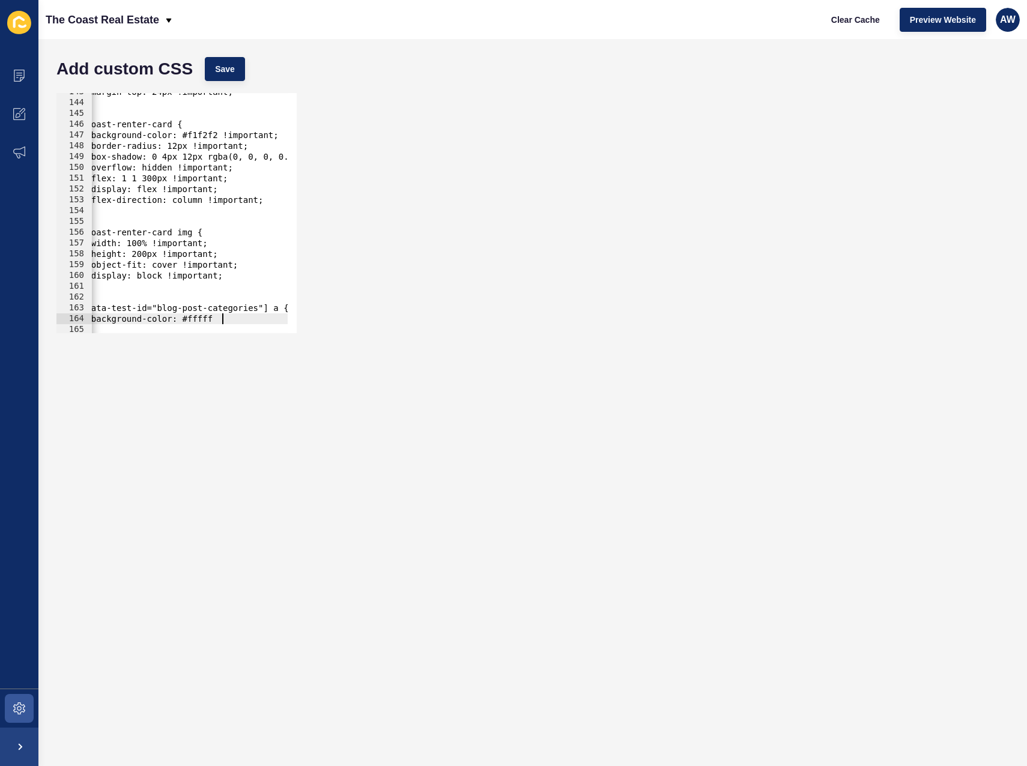
scroll to position [0, 10]
type textarea "background-color: #ffffff!important;"
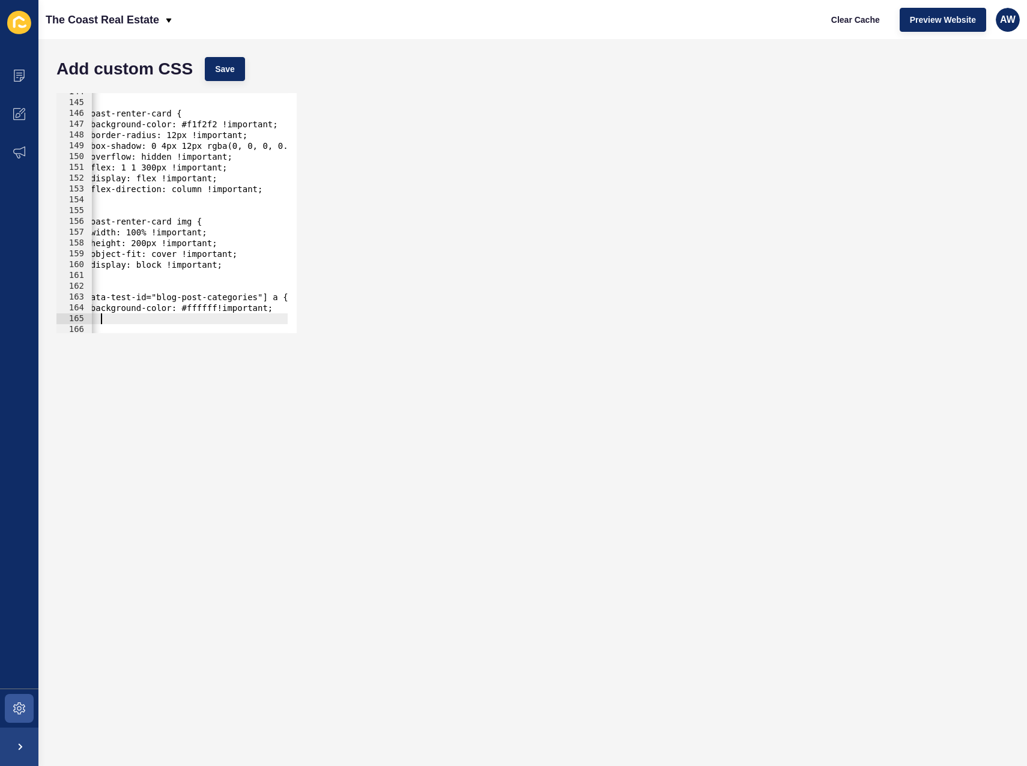
scroll to position [1552, 0]
click at [126, 321] on div "} .coast-renter-card { background-color: #f1f2f2 !important; border-radius: 12p…" at bounding box center [489, 212] width 822 height 253
click at [235, 67] on span "Save" at bounding box center [225, 69] width 20 height 12
click at [857, 20] on span "Clear Cache" at bounding box center [855, 20] width 49 height 12
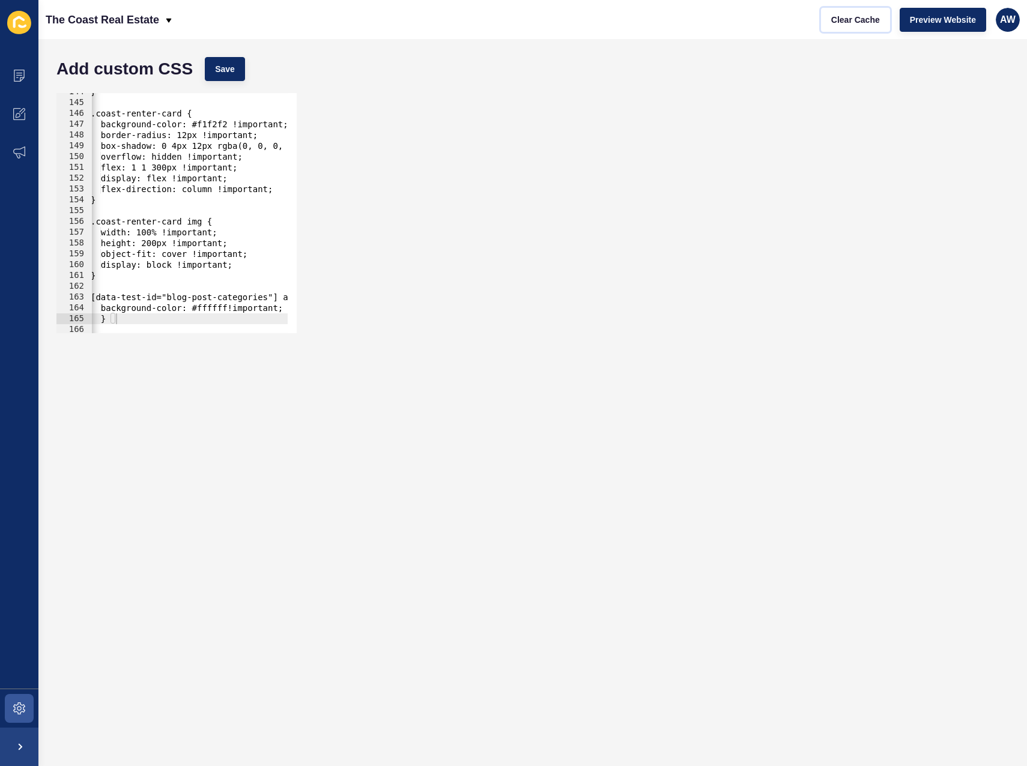
scroll to position [0, 0]
click at [230, 70] on span "Save" at bounding box center [225, 69] width 20 height 12
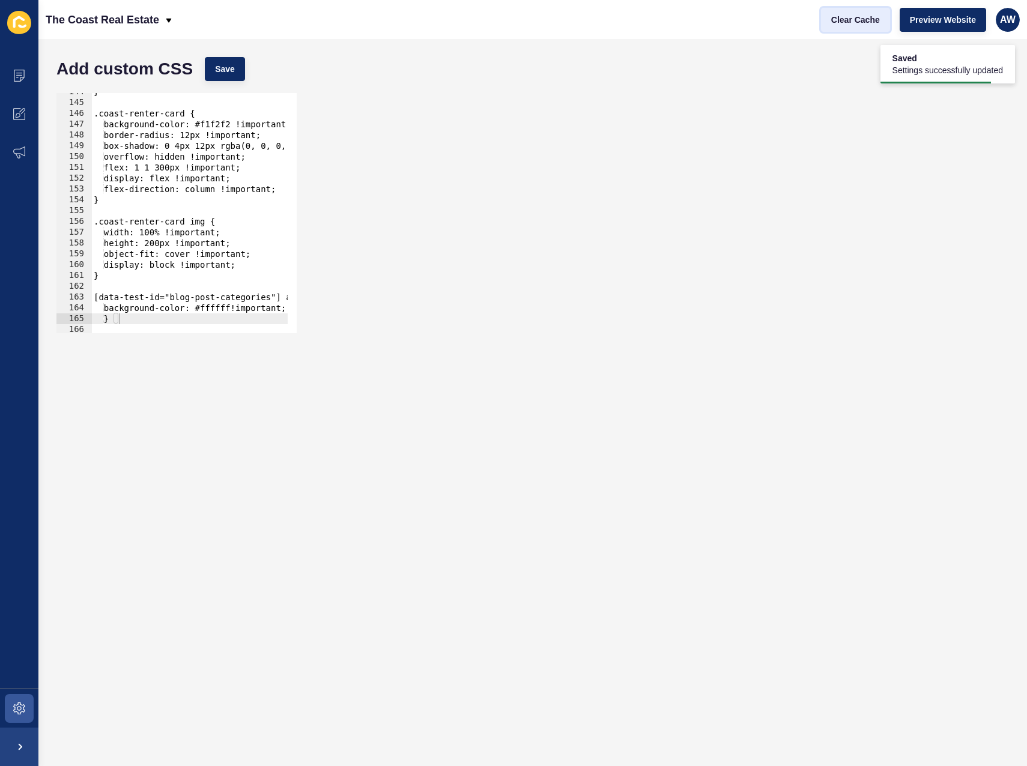
click at [848, 19] on span "Clear Cache" at bounding box center [855, 20] width 49 height 12
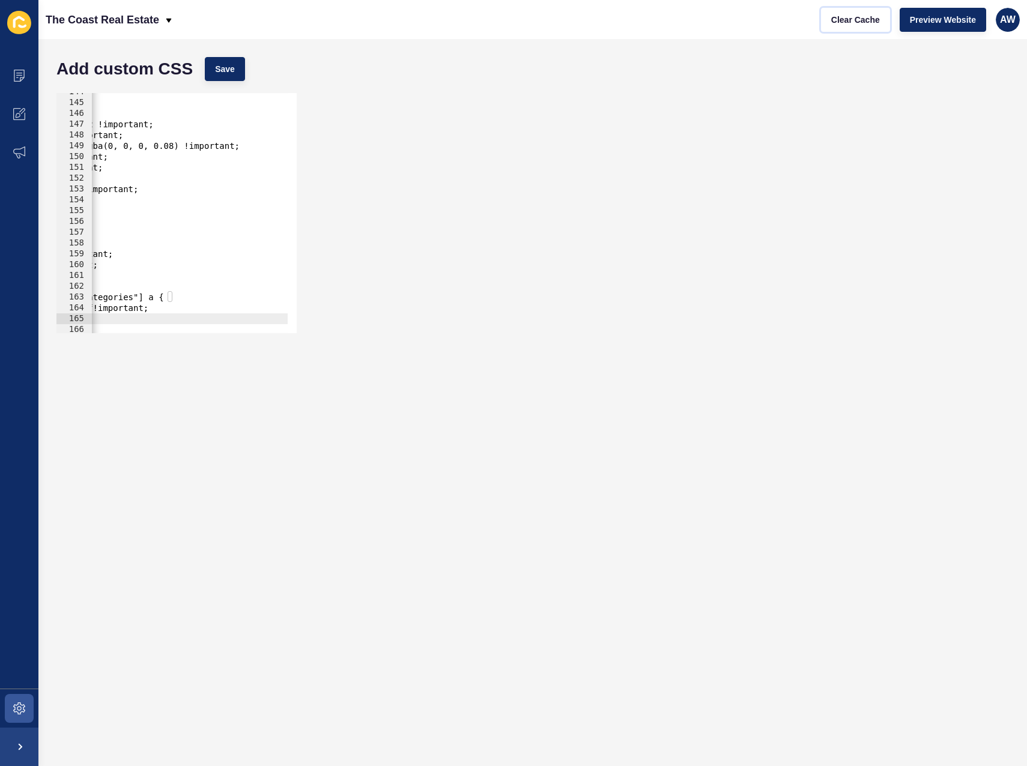
scroll to position [0, 135]
click at [167, 293] on div "} .coast-renter-card { background-color: #f1f2f2 !important; border-radius: 12p…" at bounding box center [368, 212] width 822 height 253
click at [221, 76] on button "Save" at bounding box center [225, 69] width 40 height 24
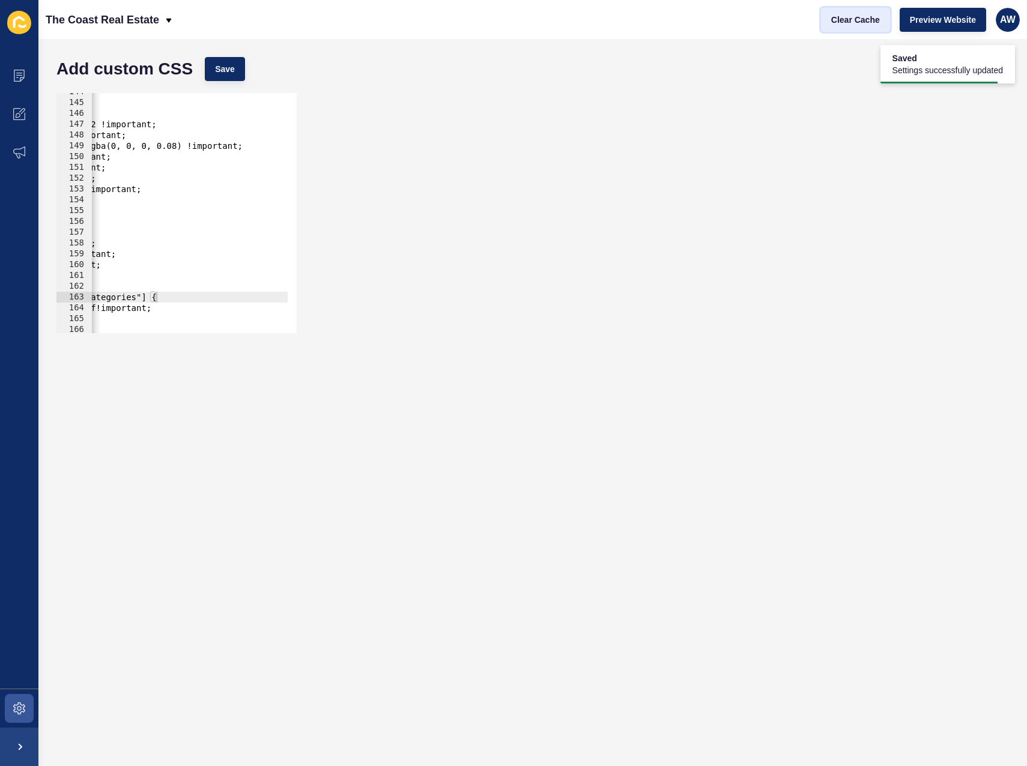
click at [847, 24] on span "Clear Cache" at bounding box center [855, 20] width 49 height 12
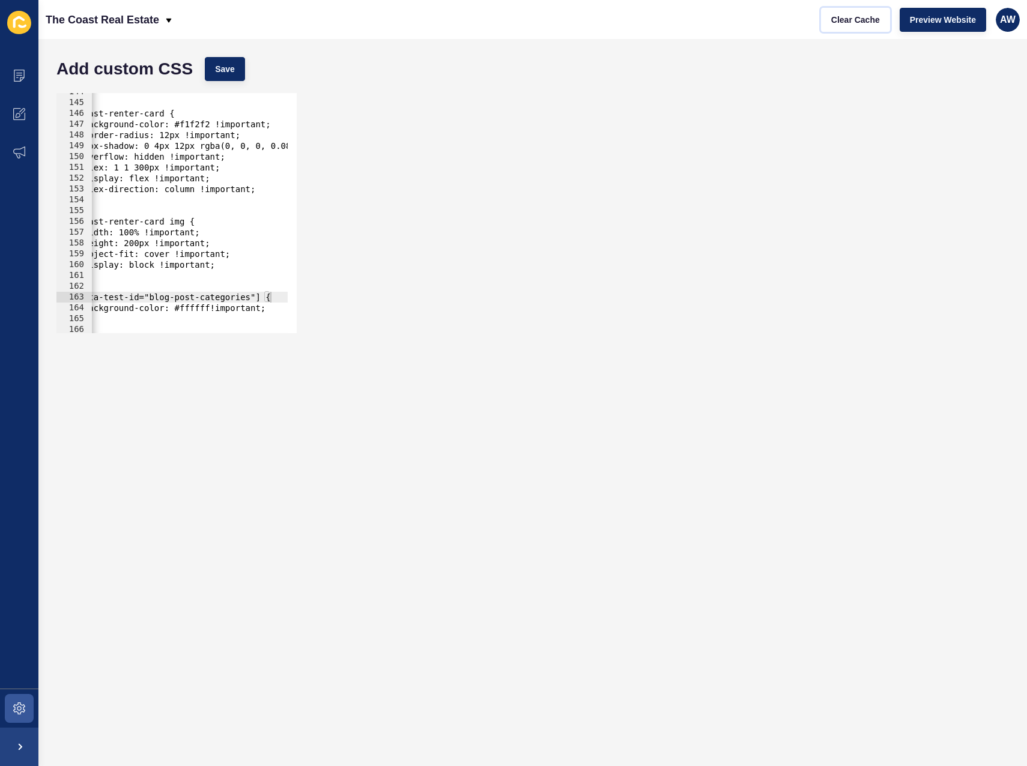
scroll to position [0, 0]
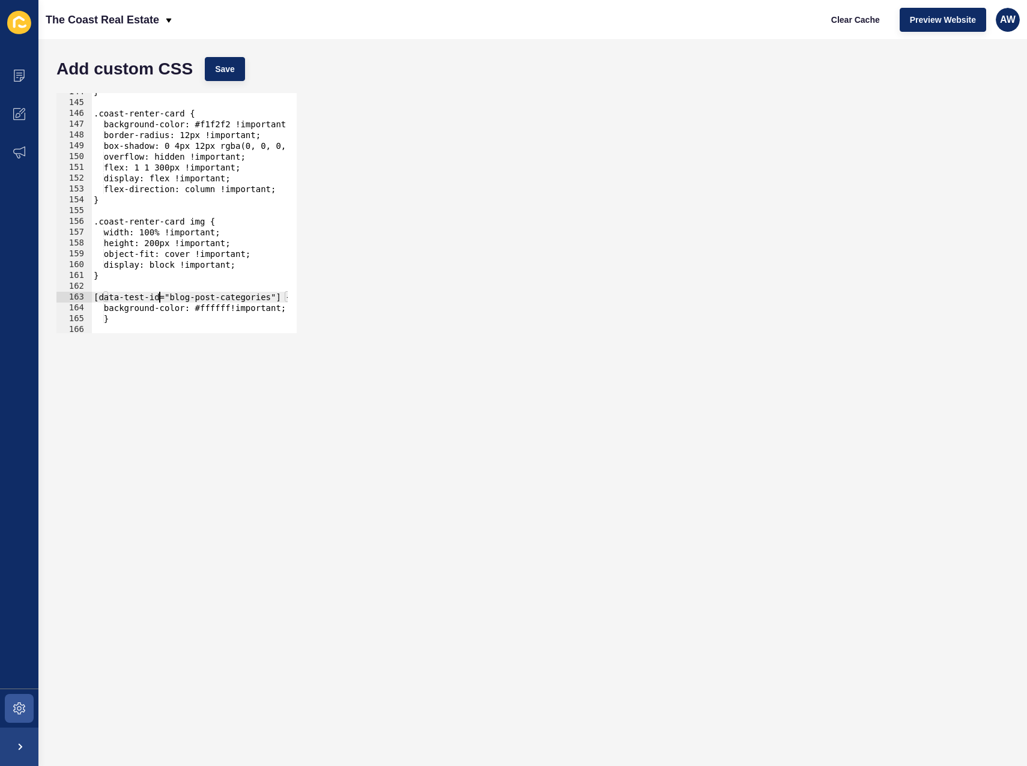
click at [160, 295] on div "} .coast-renter-card { background-color: #f1f2f2 !important; border-radius: 12p…" at bounding box center [502, 212] width 822 height 253
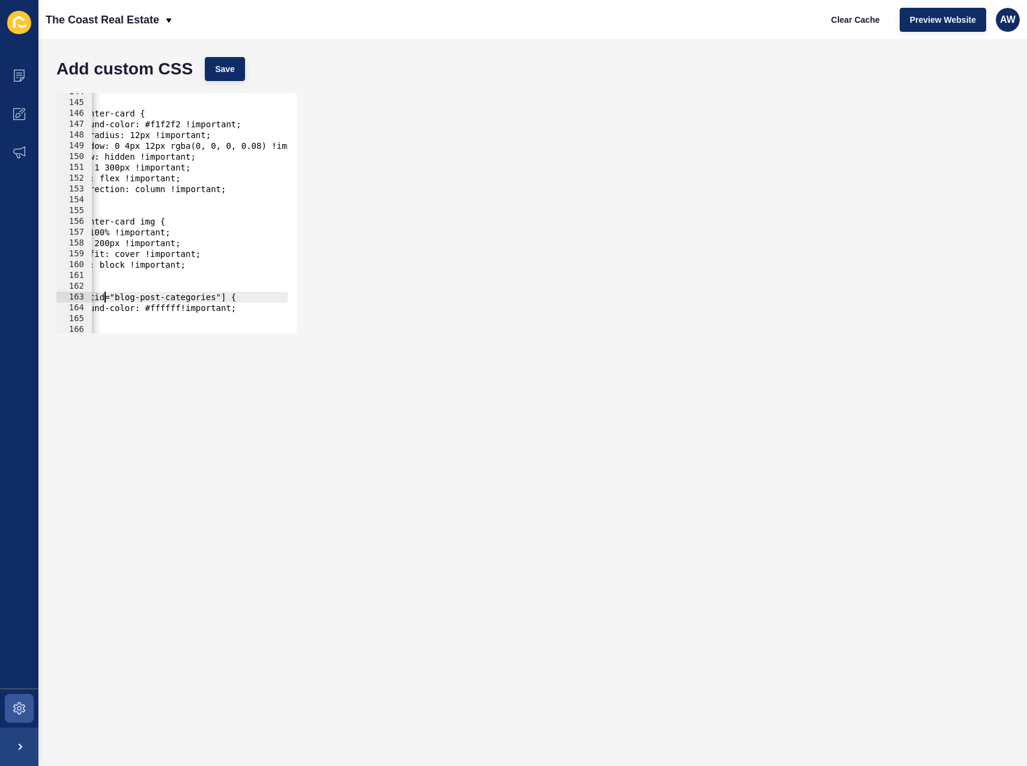
scroll to position [0, 61]
click at [227, 294] on div "} .coast-renter-card { background-color: #f1f2f2 !important; border-radius: 12p…" at bounding box center [441, 212] width 822 height 253
click at [232, 77] on button "Save" at bounding box center [225, 69] width 40 height 24
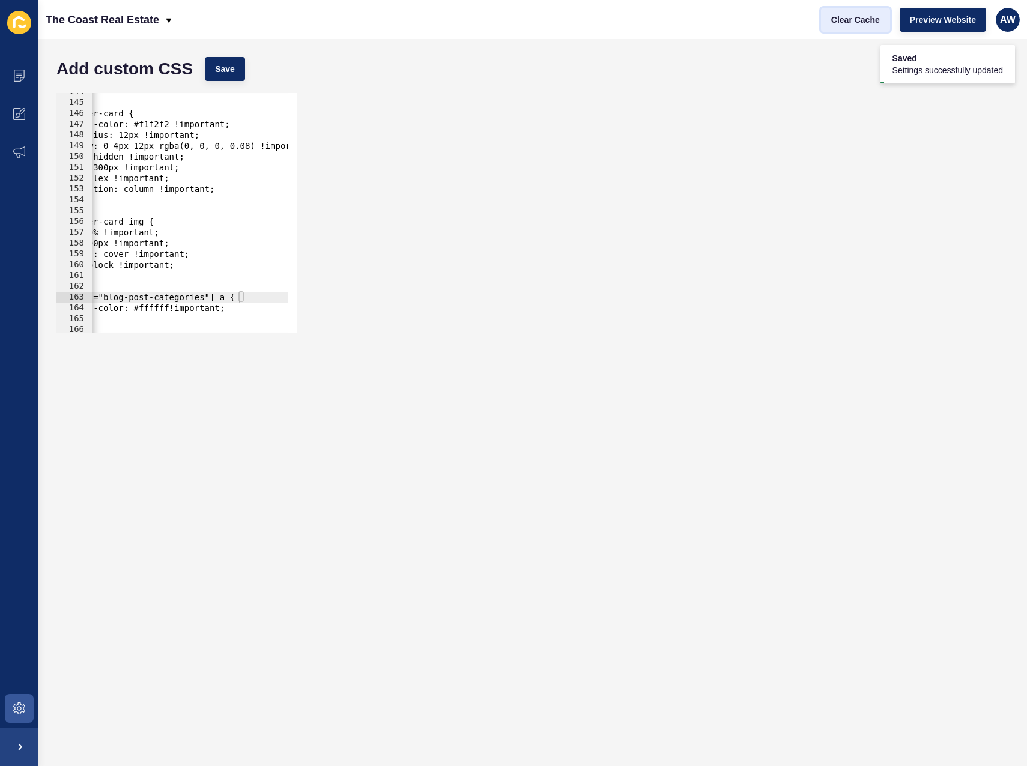
click at [872, 23] on span "Clear Cache" at bounding box center [855, 20] width 49 height 12
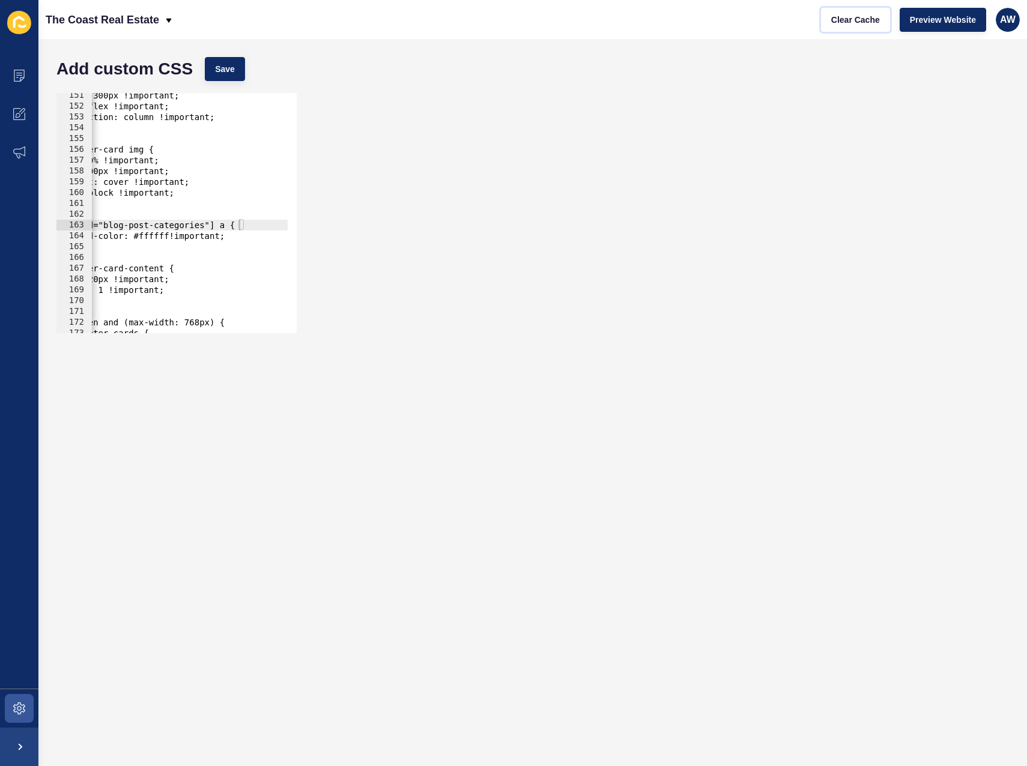
scroll to position [0, 0]
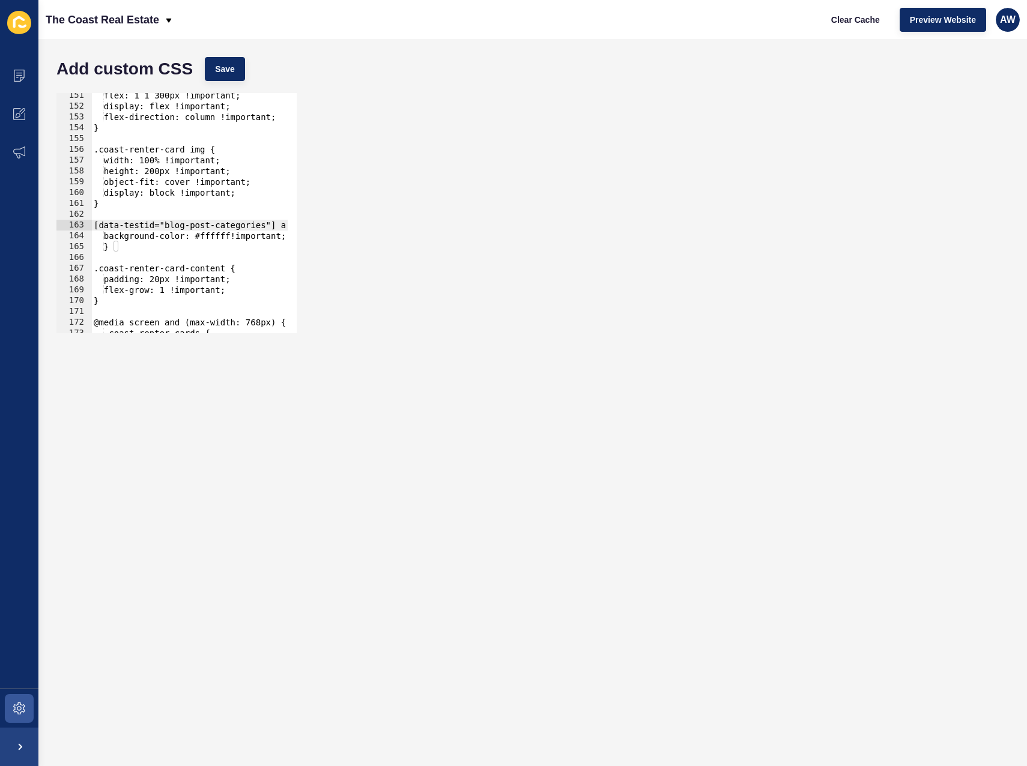
type textarea "}"
click at [147, 247] on div "flex: 1 1 300px !important; display: flex !important; flex-direction: column !i…" at bounding box center [502, 216] width 822 height 253
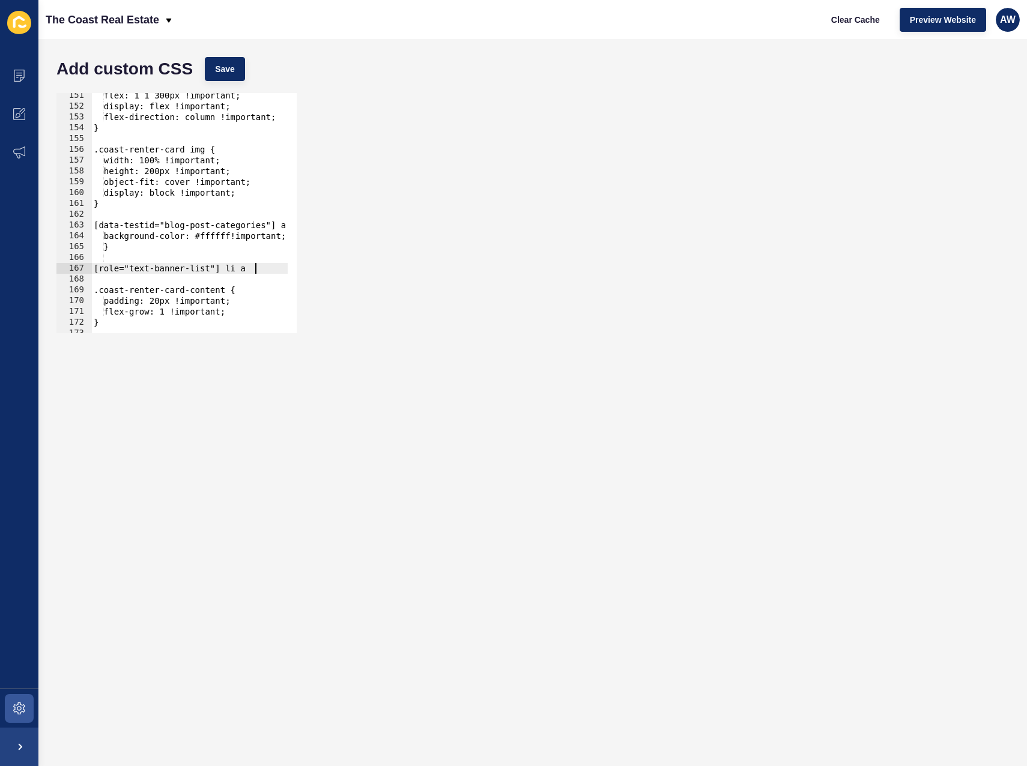
scroll to position [0, 11]
type textarea "[role="text-banner-list"] li a {"
click at [181, 279] on div "flex: 1 1 300px !important; display: flex !important; flex-direction: column !i…" at bounding box center [502, 216] width 822 height 253
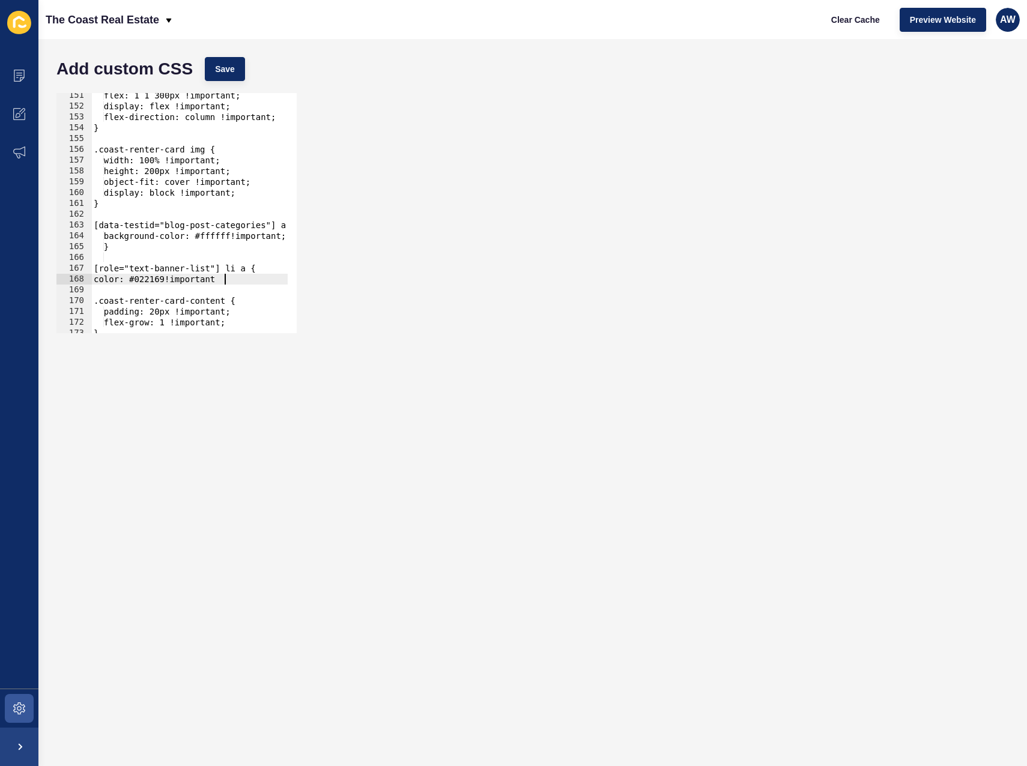
type textarea "color: #022169!important;"
type textarea "}"
click at [229, 65] on span "Save" at bounding box center [225, 69] width 20 height 12
click at [841, 26] on button "Clear Cache" at bounding box center [855, 20] width 69 height 24
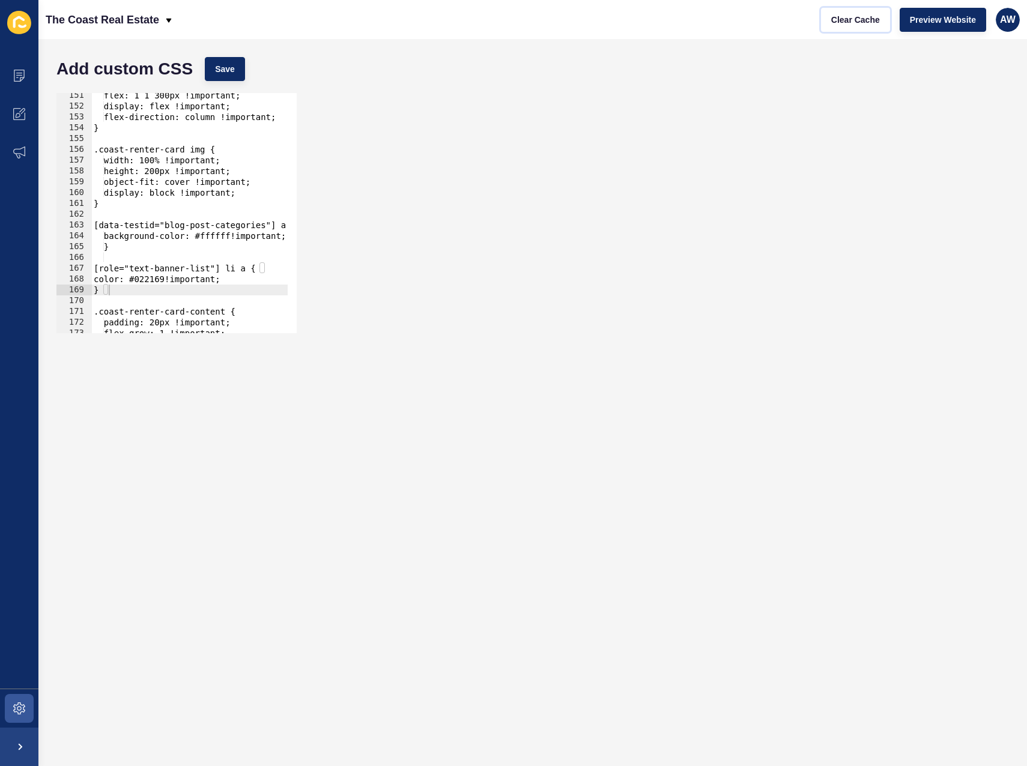
scroll to position [1714, 0]
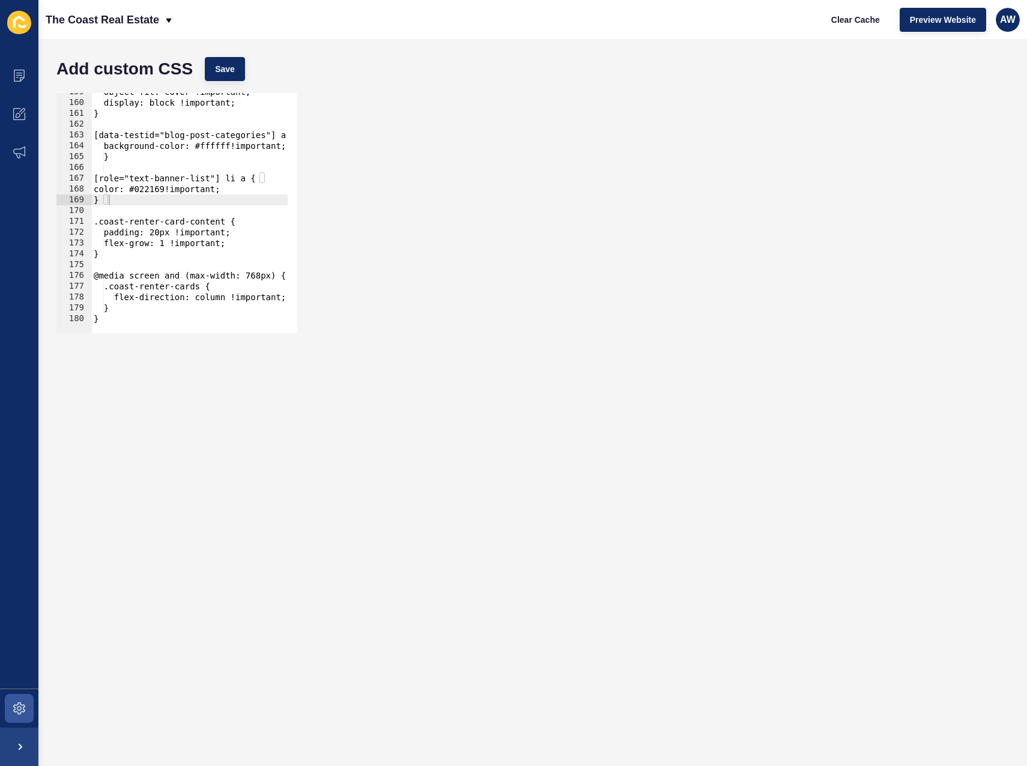
click at [171, 318] on div "object-fit: cover !important; display: block !important; } [data-testid="blog-p…" at bounding box center [502, 212] width 822 height 253
